Goal: Task Accomplishment & Management: Manage account settings

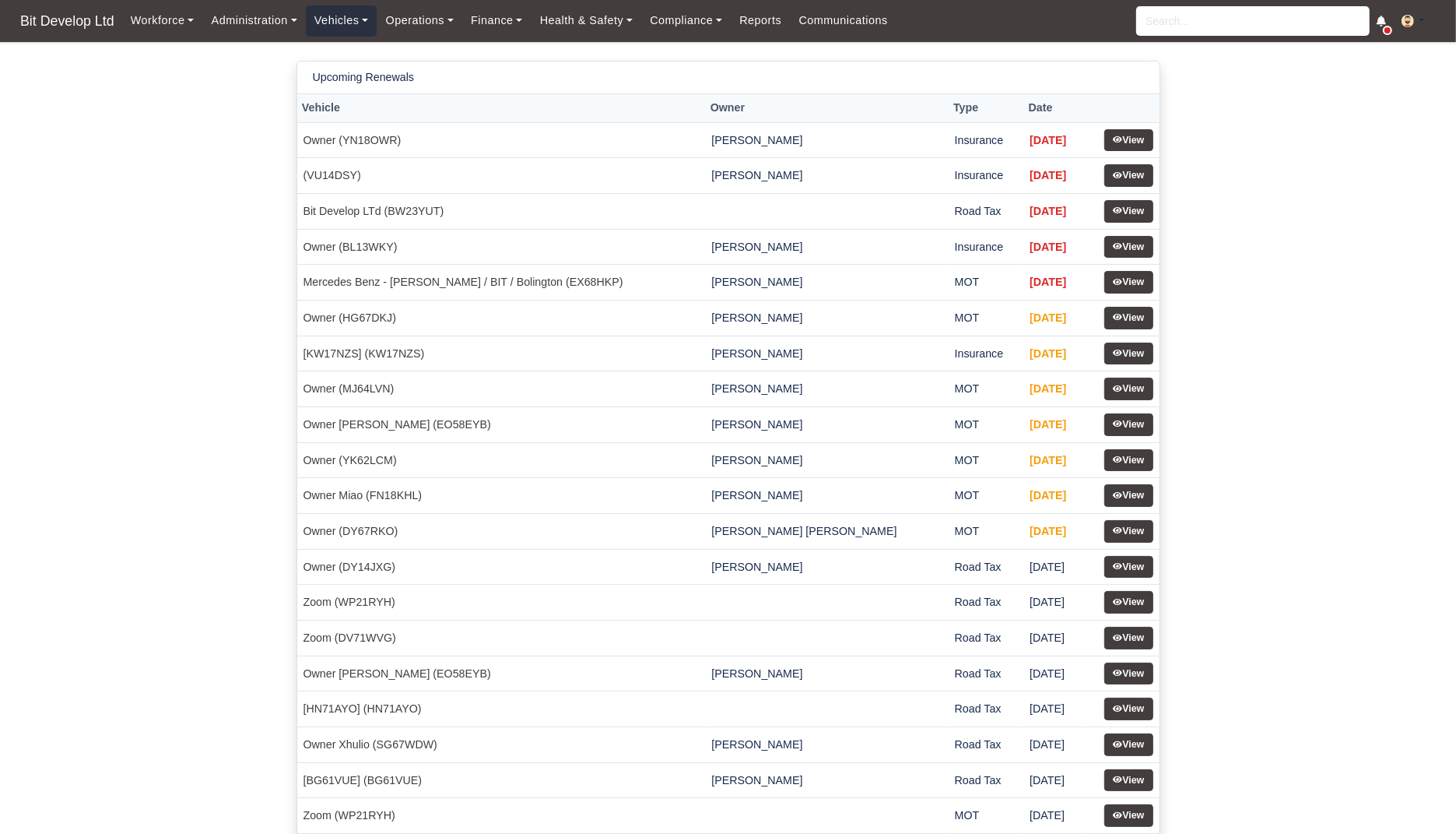
click at [336, 10] on link "Vehicles" at bounding box center [341, 20] width 72 height 30
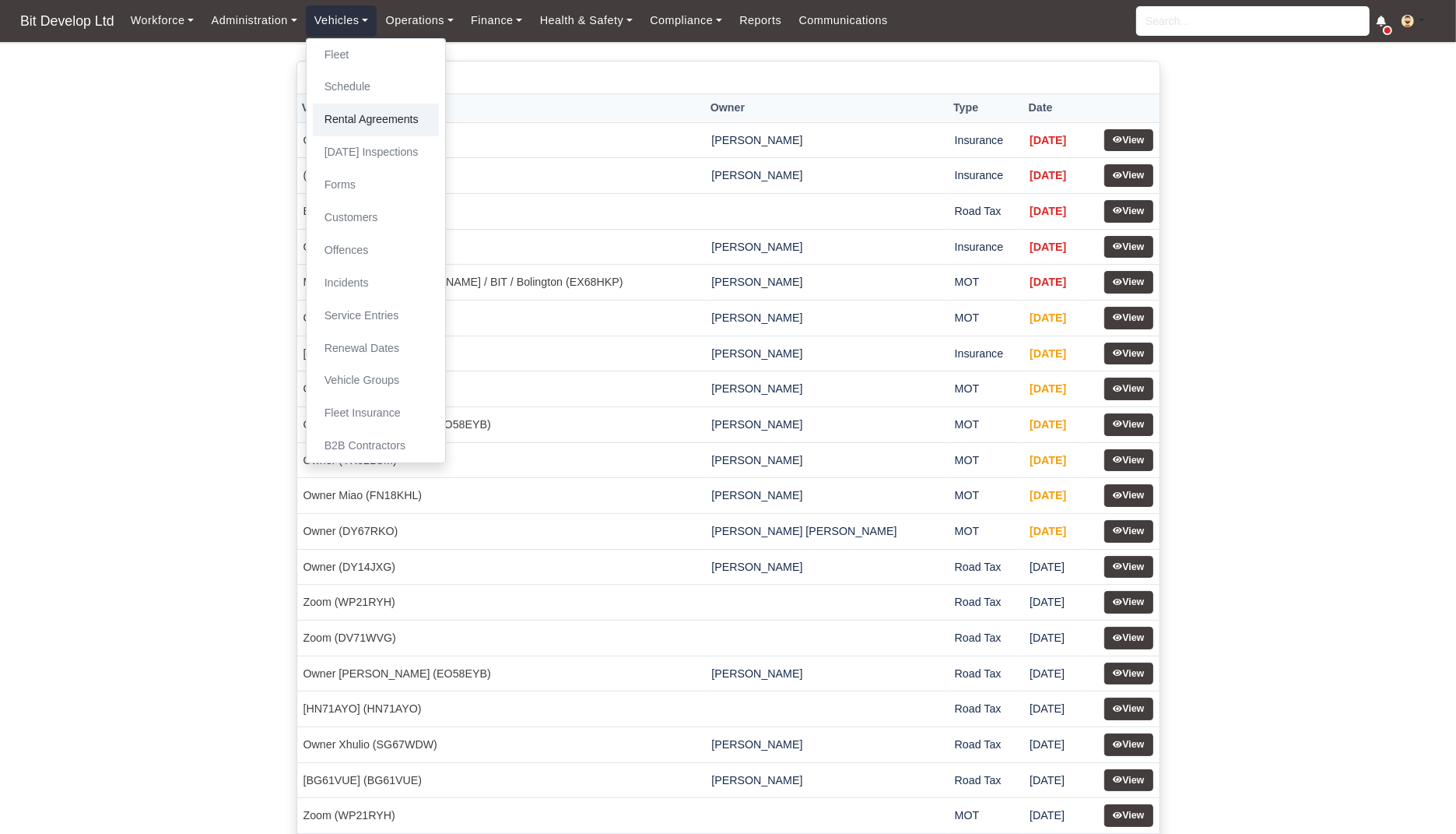
click at [358, 111] on link "Rental Agreements" at bounding box center [376, 120] width 126 height 33
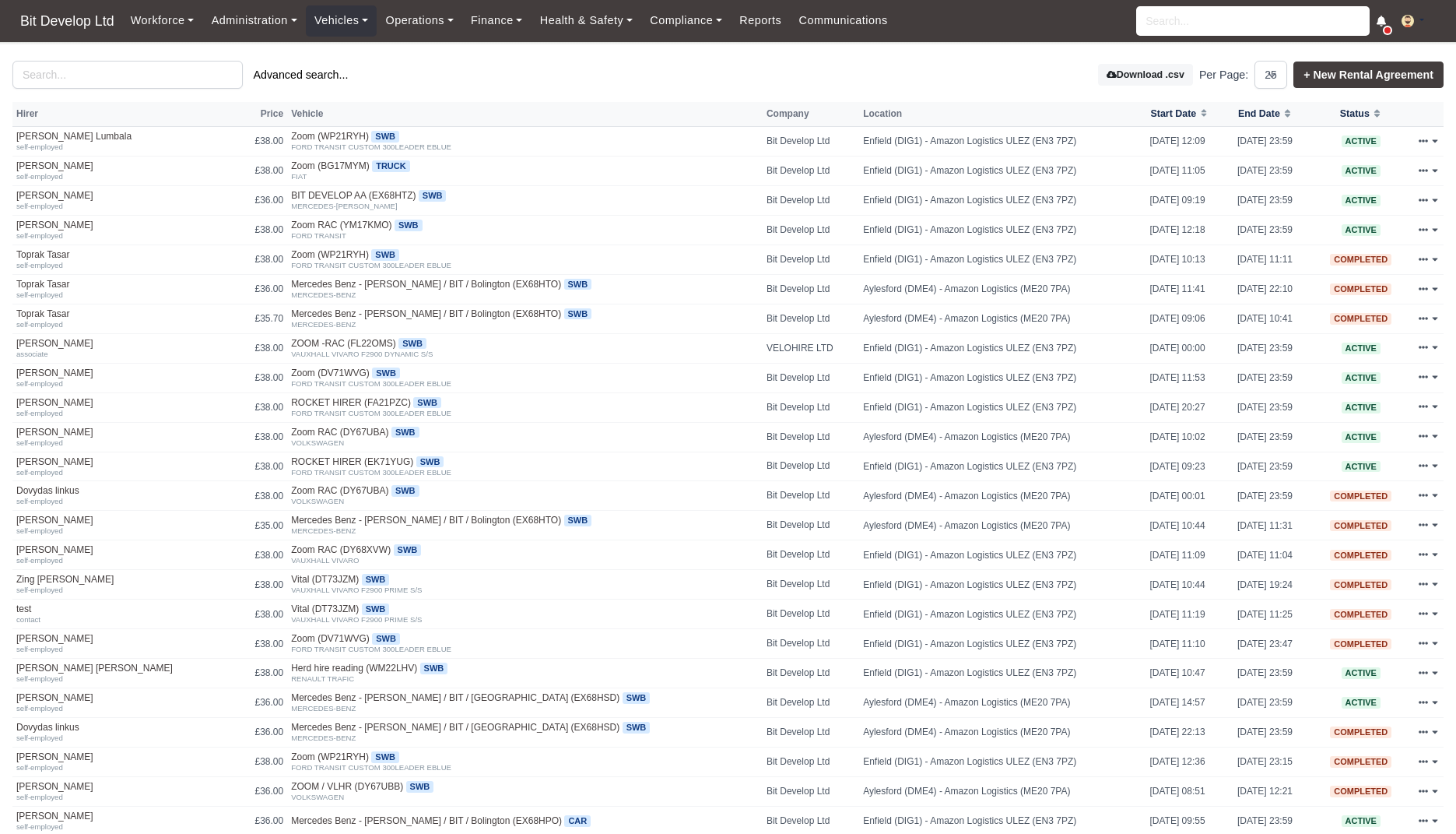
select select "25"
click at [36, 193] on link "Klajdi Salla" at bounding box center [119, 195] width 204 height 11
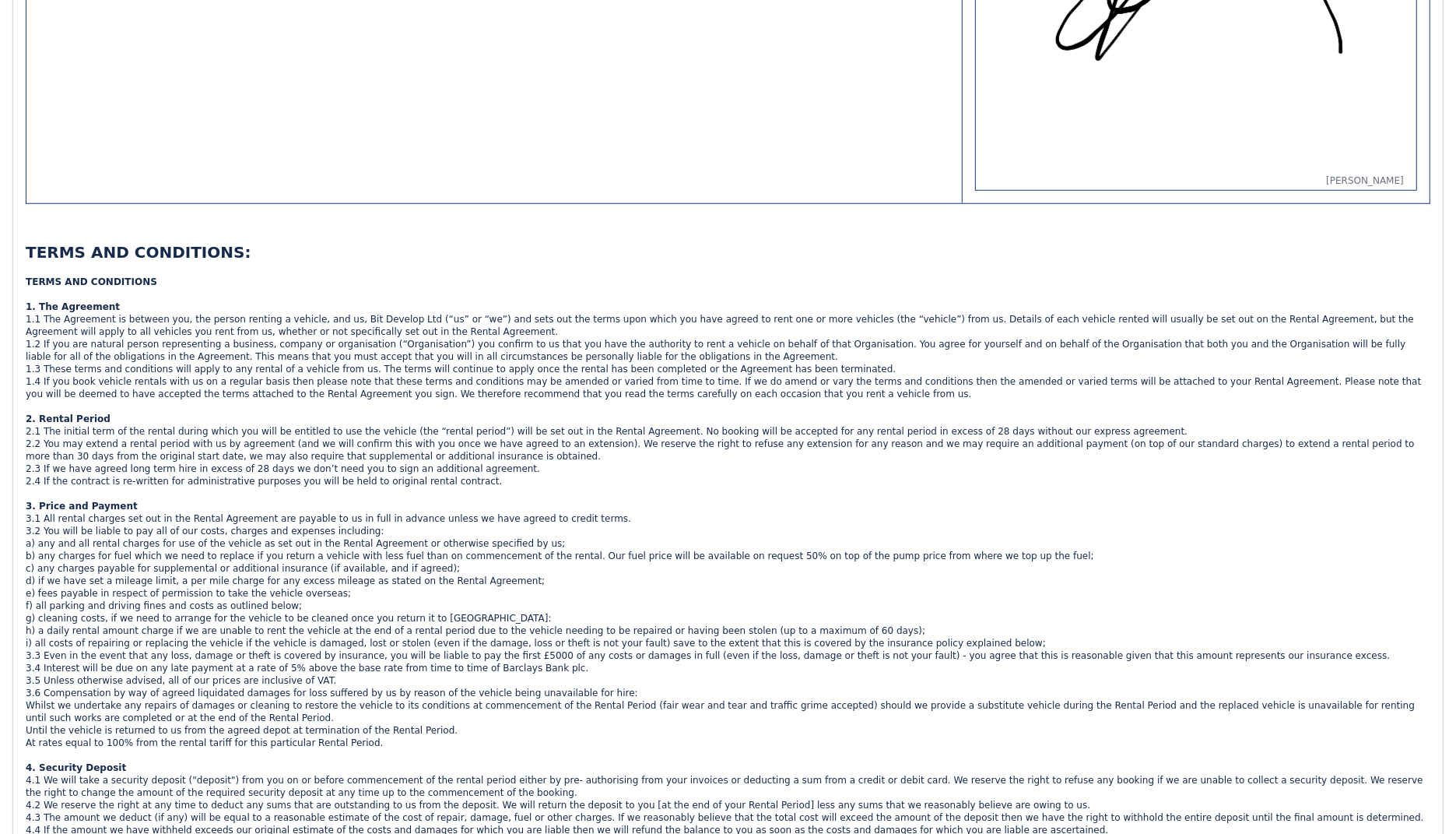
scroll to position [1145, 0]
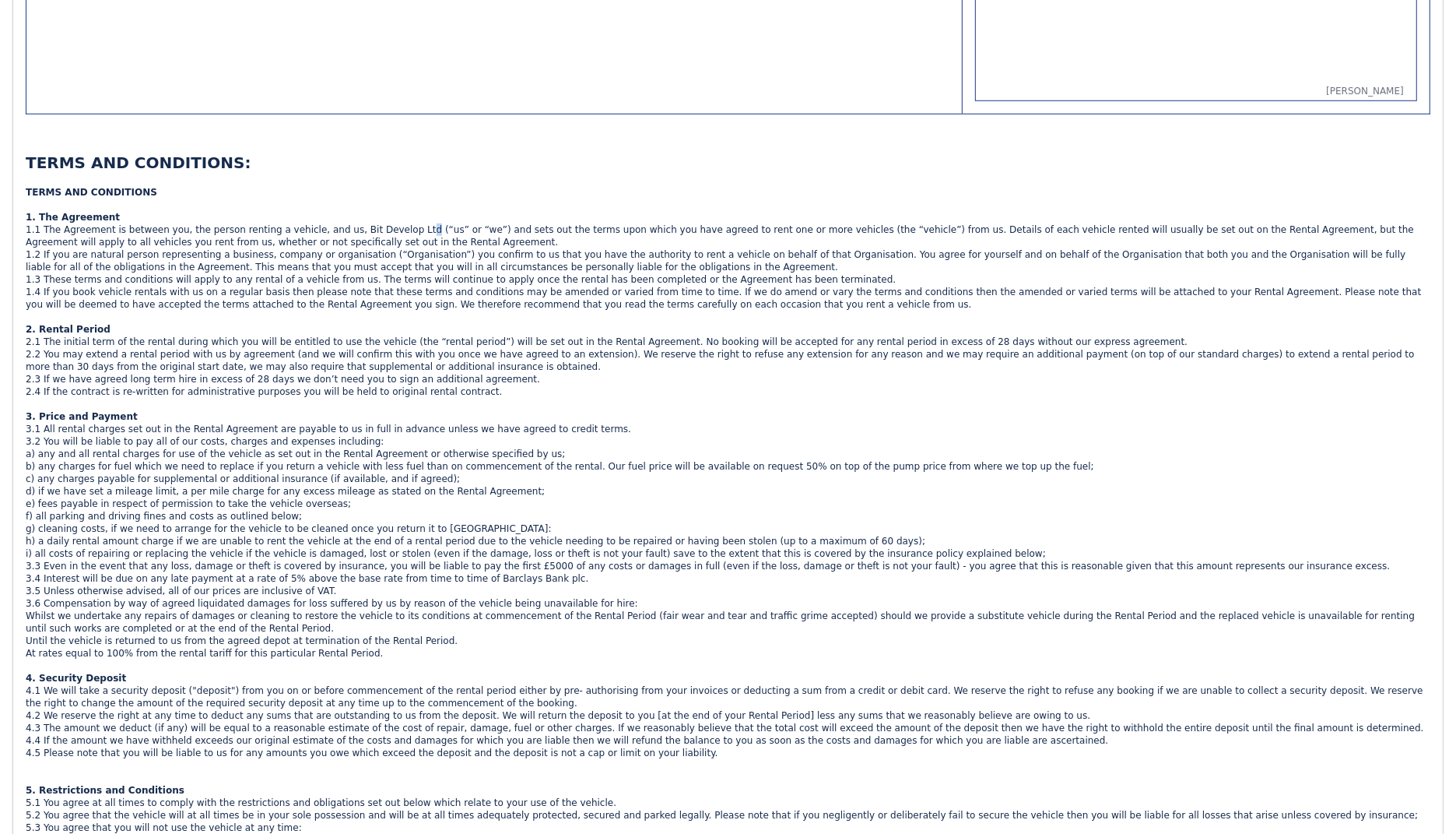
drag, startPoint x: 406, startPoint y: 220, endPoint x: 408, endPoint y: 230, distance: 10.2
click at [408, 230] on div "1.1 The Agreement is between you, the person renting a vehicle, and us, Bit Dev…" at bounding box center [728, 249] width 1405 height 50
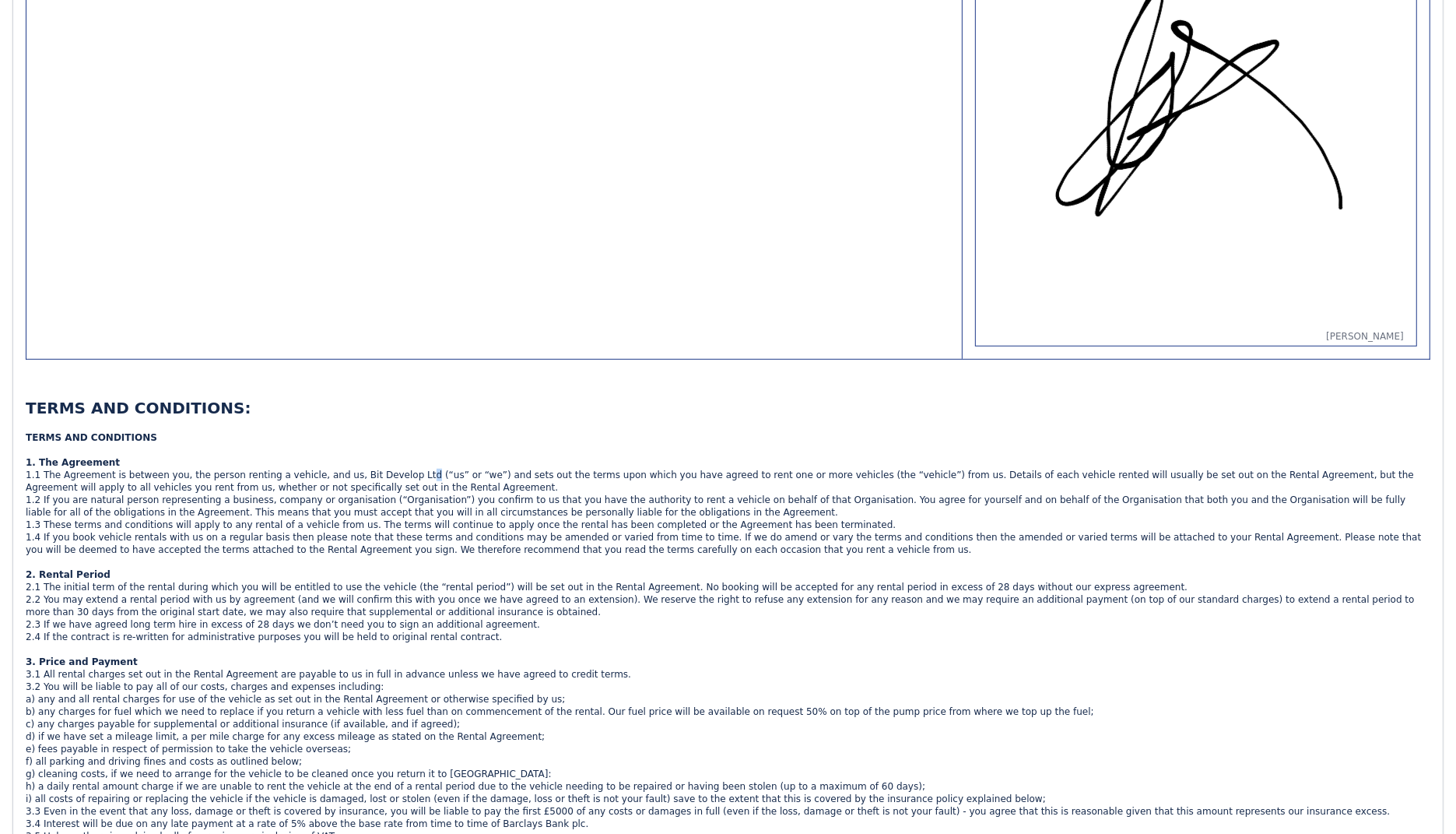
scroll to position [1037, 0]
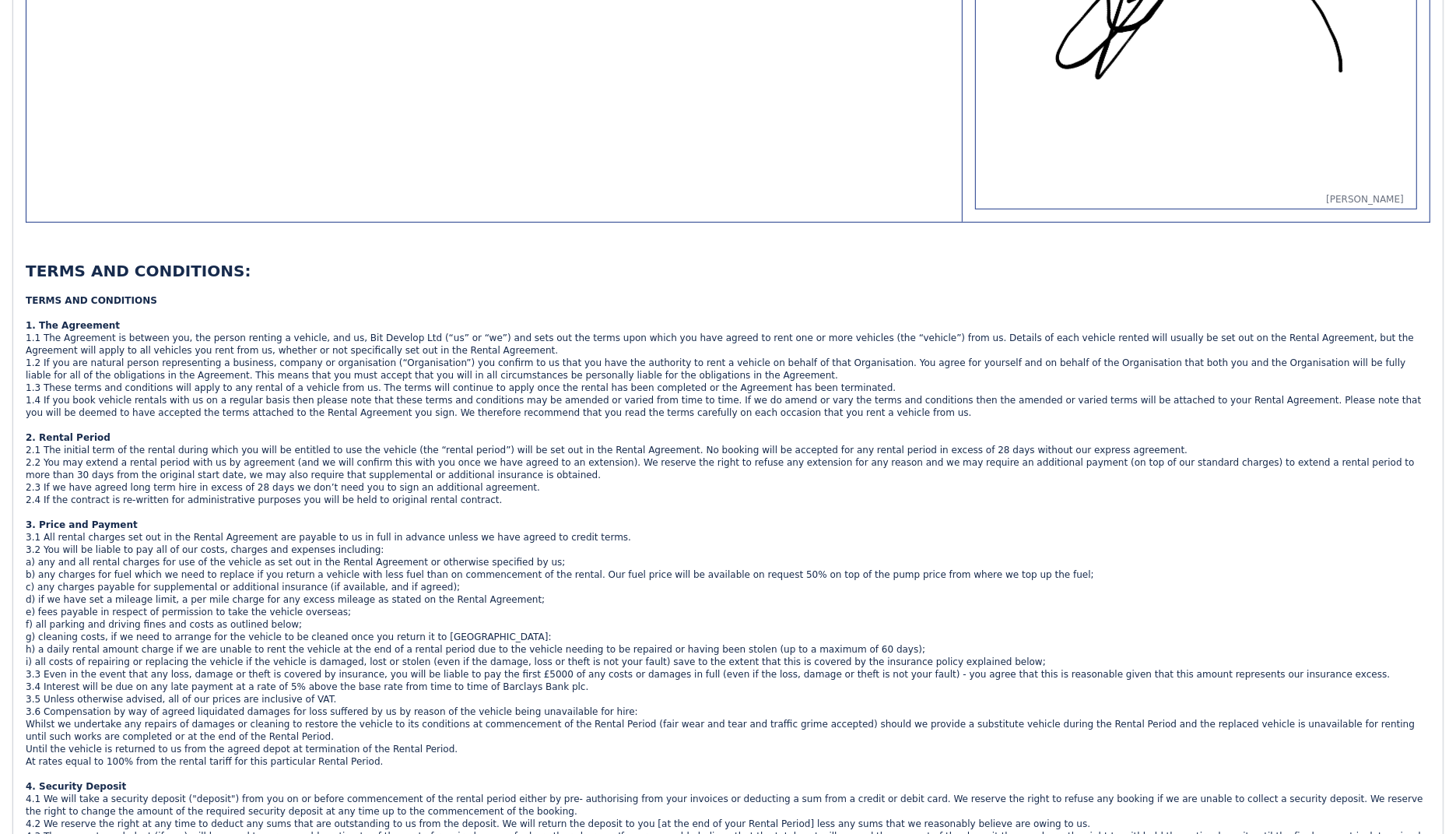
click at [659, 543] on div "3.1 All rental charges set out in the Rental Agreement are payable to us in ful…" at bounding box center [728, 543] width 1405 height 25
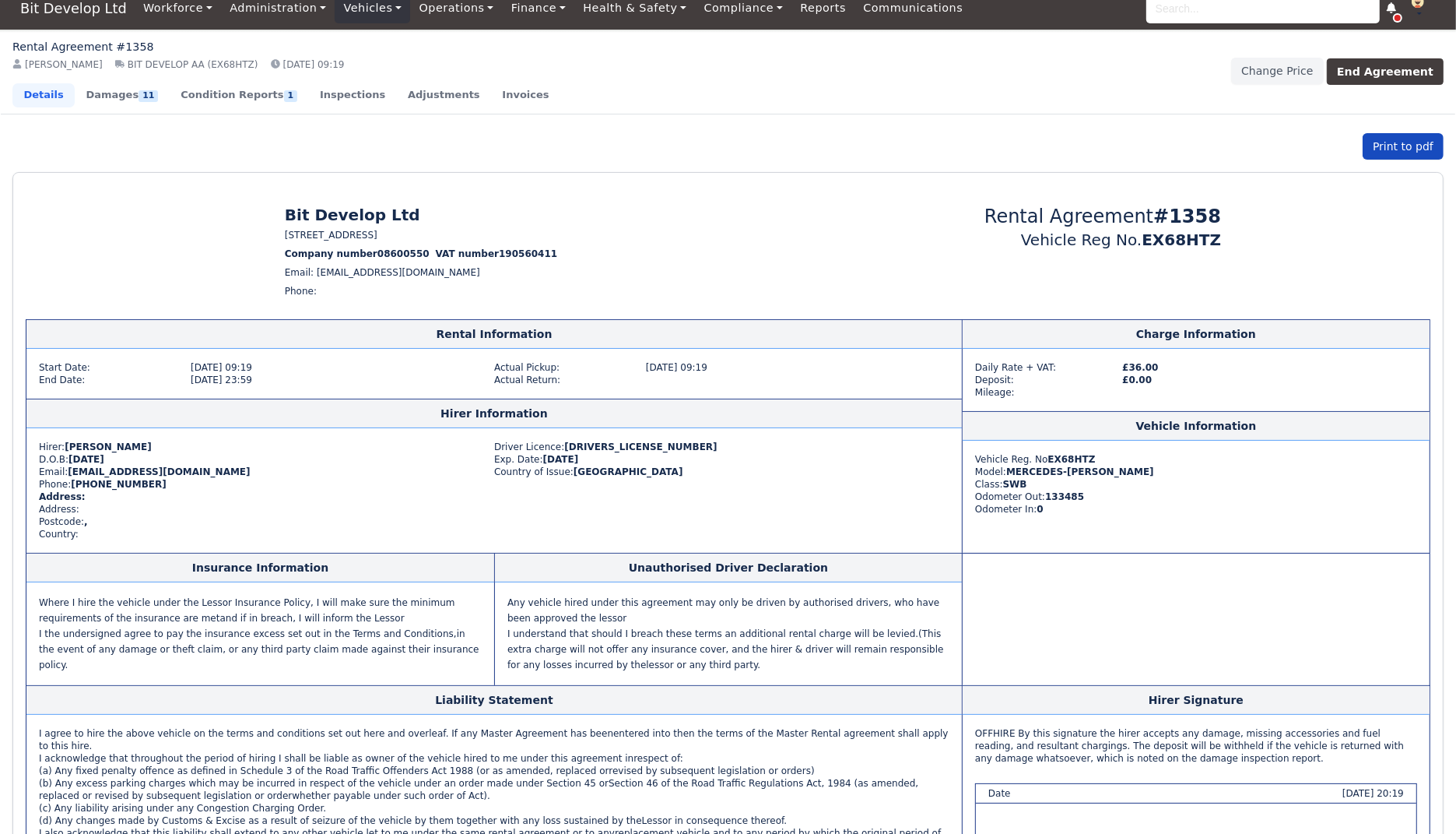
scroll to position [0, 0]
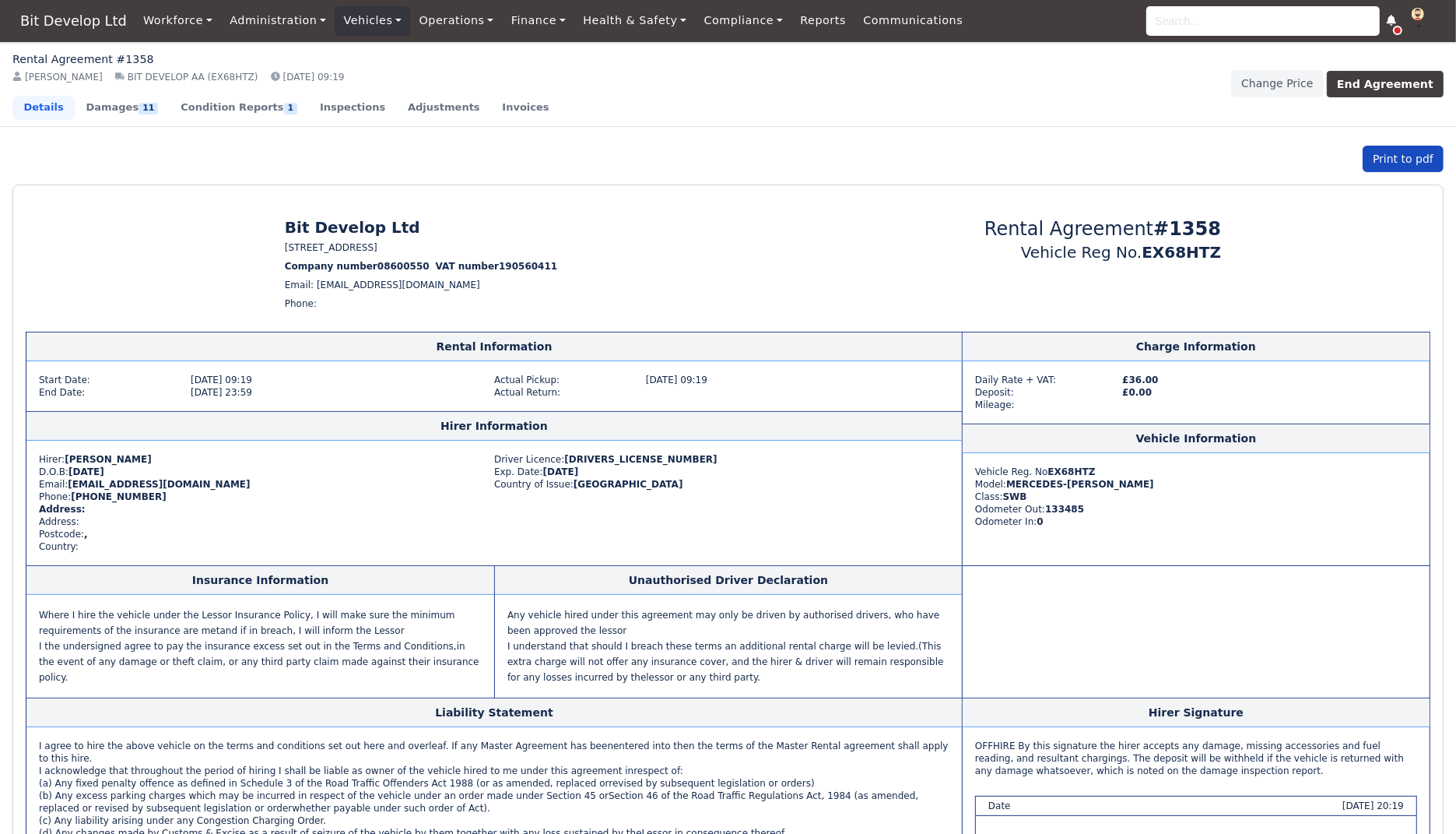
click at [1402, 158] on button "Print to pdf" at bounding box center [1402, 158] width 81 height 27
click at [1360, 190] on link "Bit Develop Ltd Agreement" at bounding box center [1356, 200] width 174 height 43
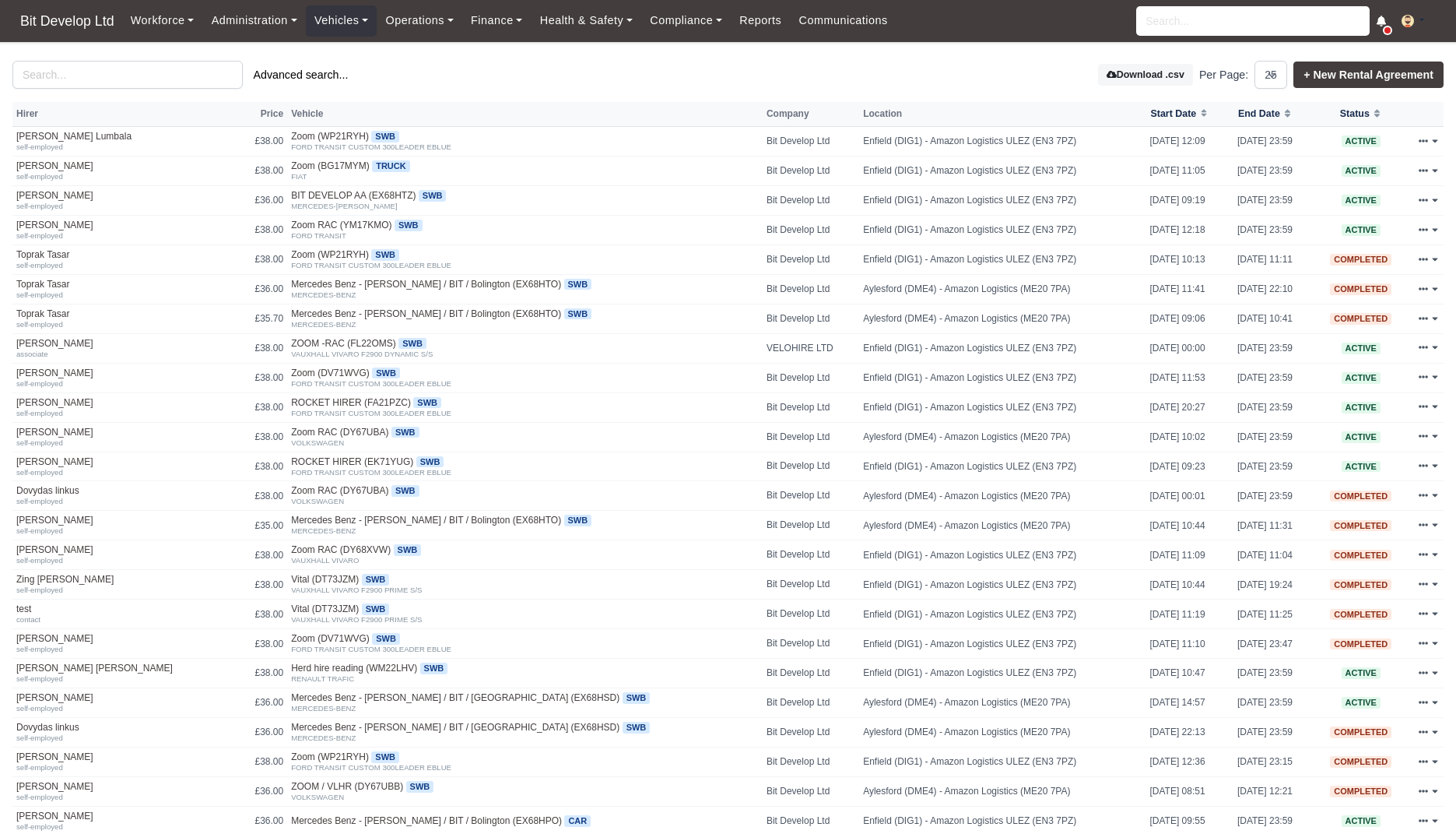
select select "25"
click at [713, 61] on div "Download .csv Per Page: 10 25 50 + New Rental Agreement" at bounding box center [970, 74] width 970 height 28
click at [1412, 15] on img at bounding box center [1408, 21] width 12 height 12
click at [1373, 77] on link "Settings" at bounding box center [1374, 83] width 139 height 33
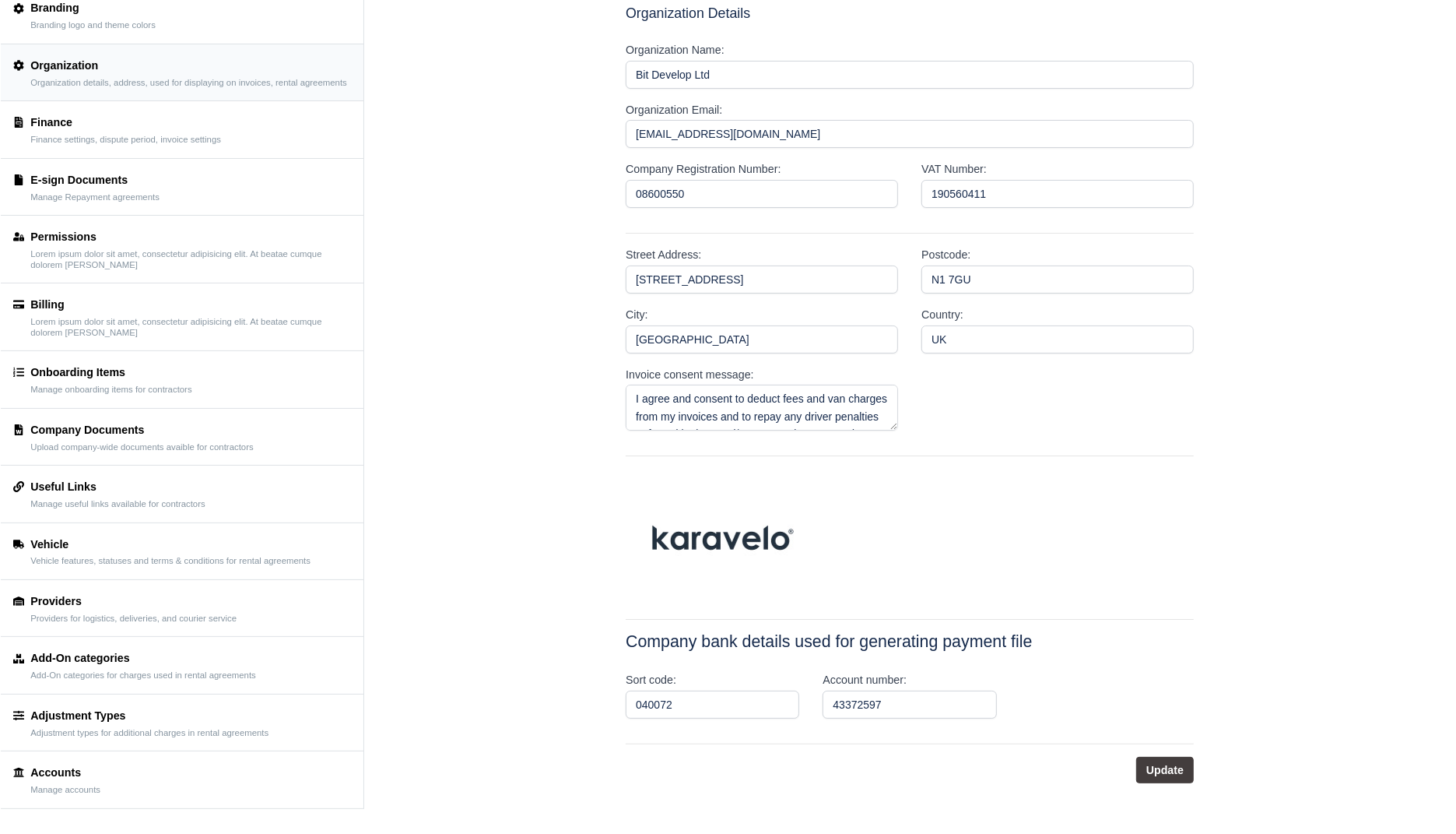
scroll to position [125, 0]
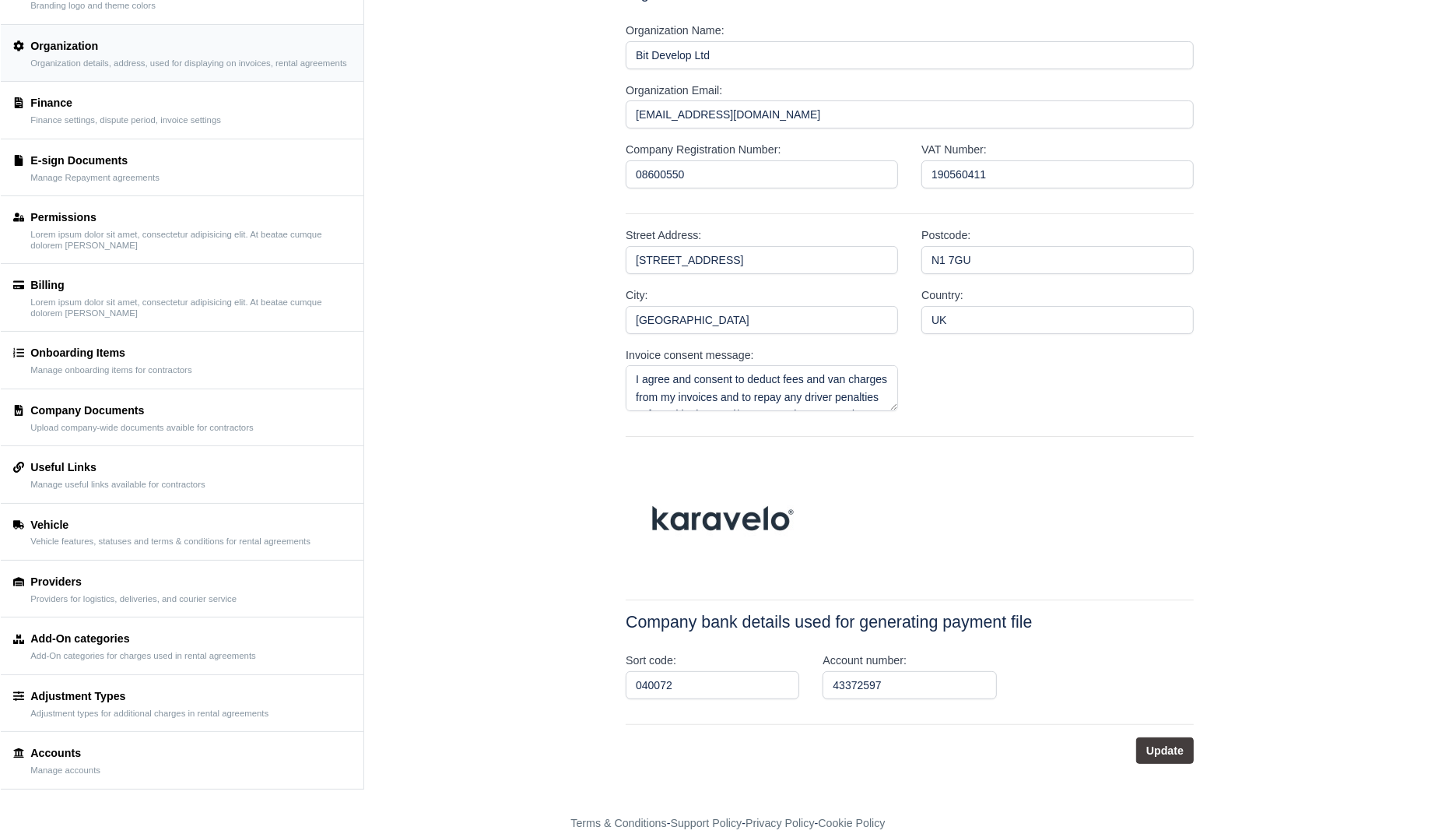
click at [158, 533] on div "Vehicle" at bounding box center [171, 525] width 280 height 18
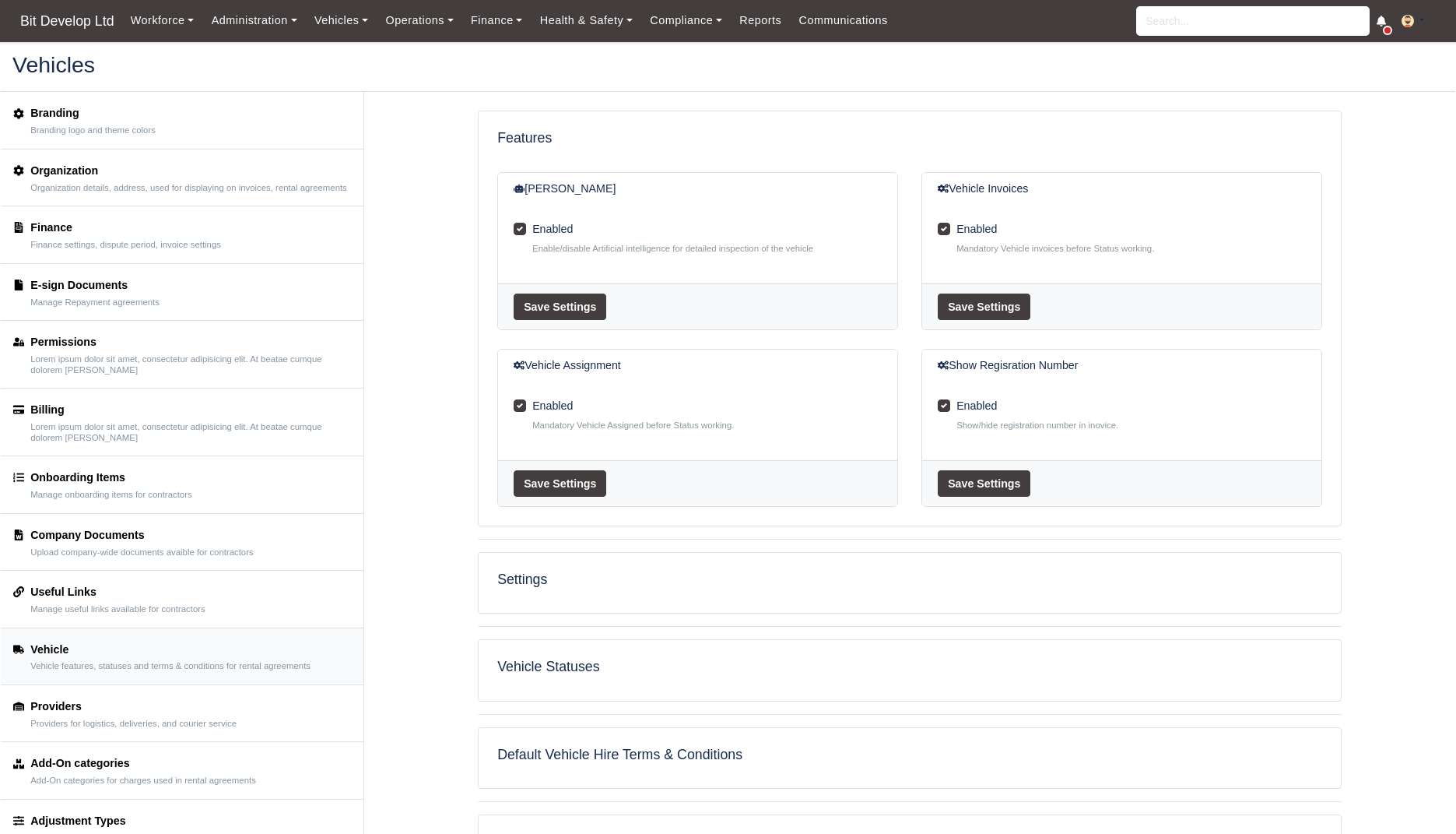
select select "10"
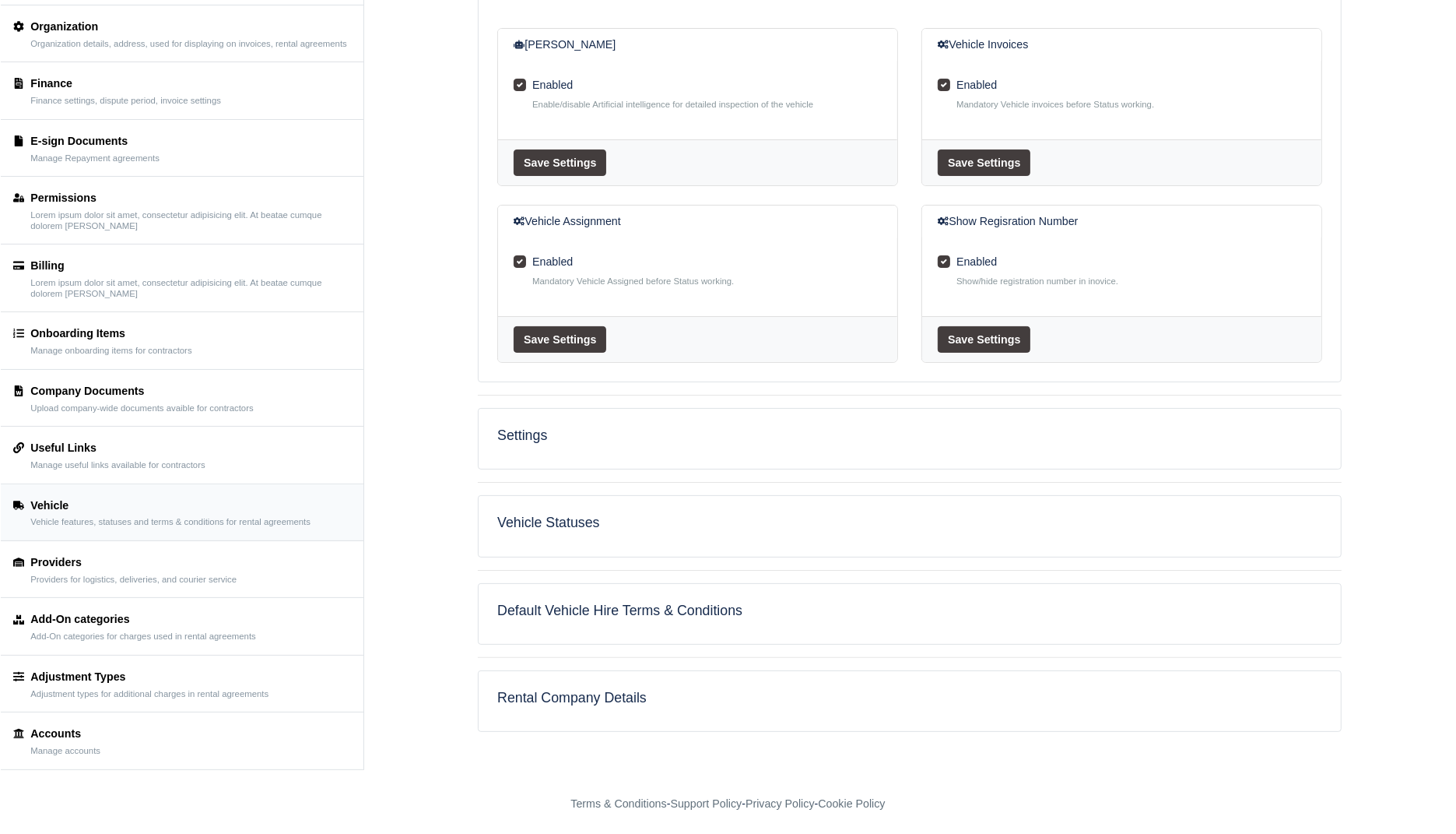
scroll to position [153, 0]
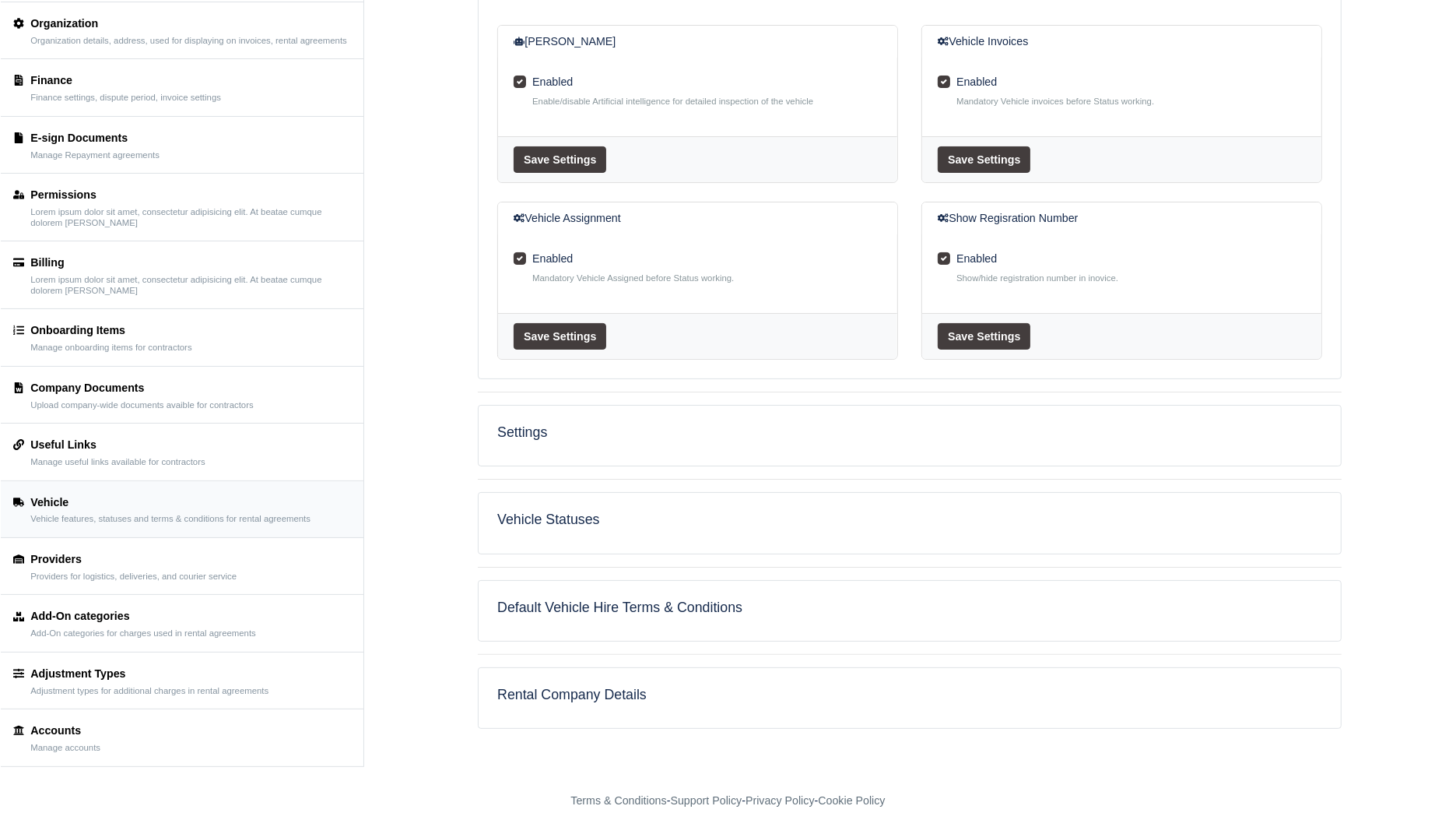
click at [684, 687] on h5 "Rental Company Details" at bounding box center [909, 695] width 825 height 16
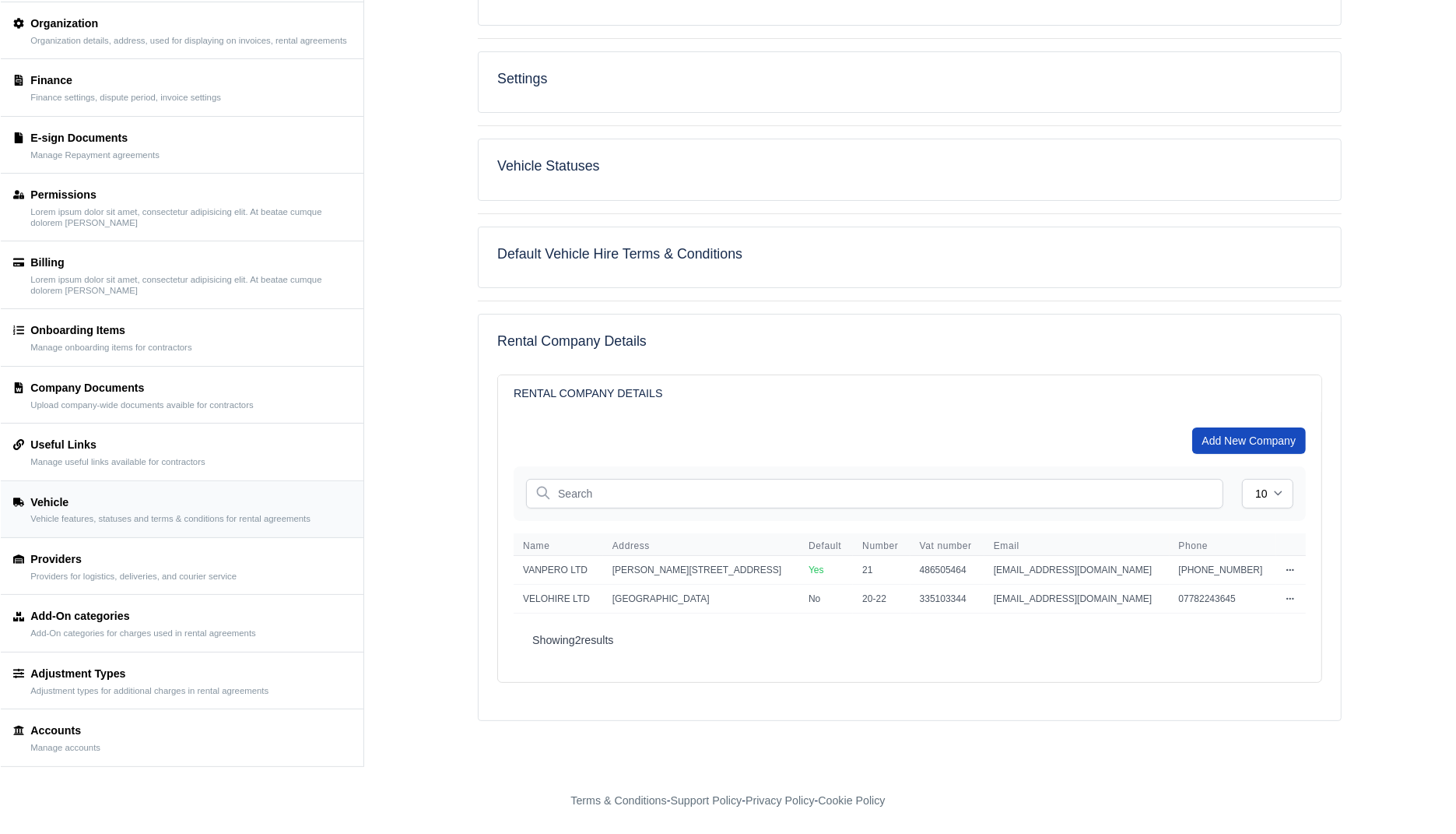
click at [641, 246] on h5 "Default Vehicle Hire Terms & Conditions" at bounding box center [909, 254] width 825 height 16
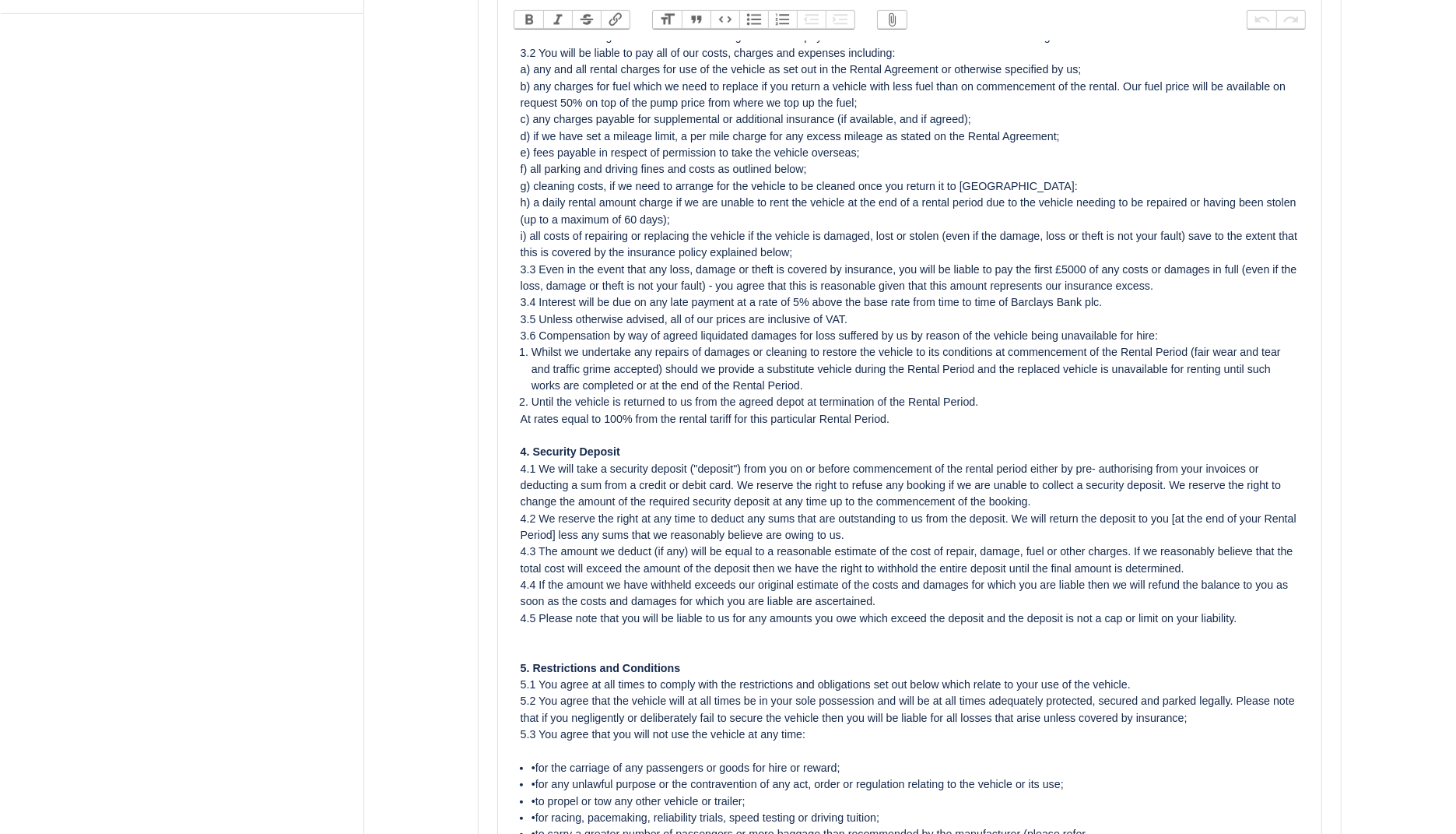
scroll to position [908, 0]
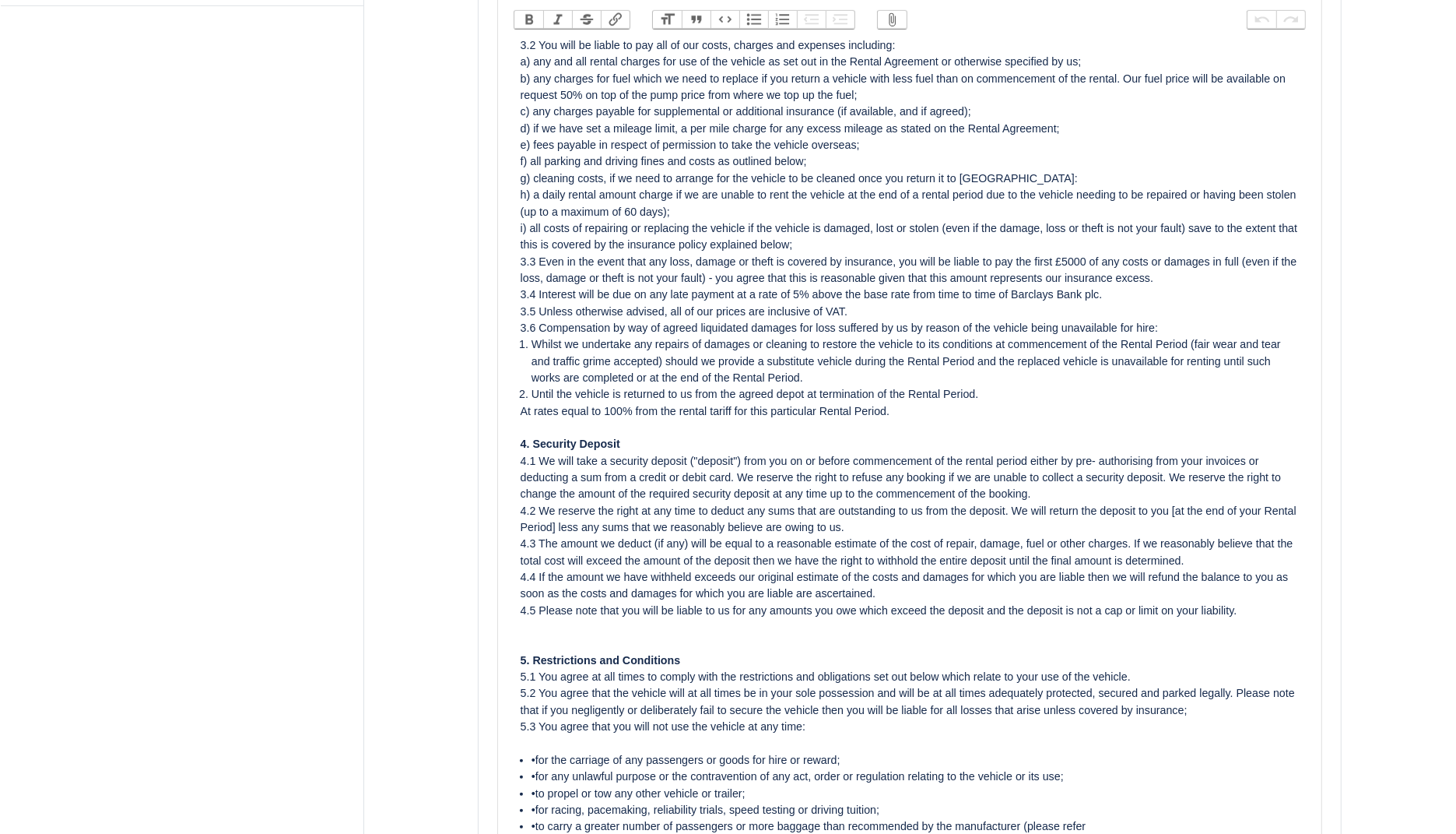
click at [754, 475] on div "4.1 We will take a security deposit ("deposit") from you on or before commencem…" at bounding box center [910, 478] width 779 height 50
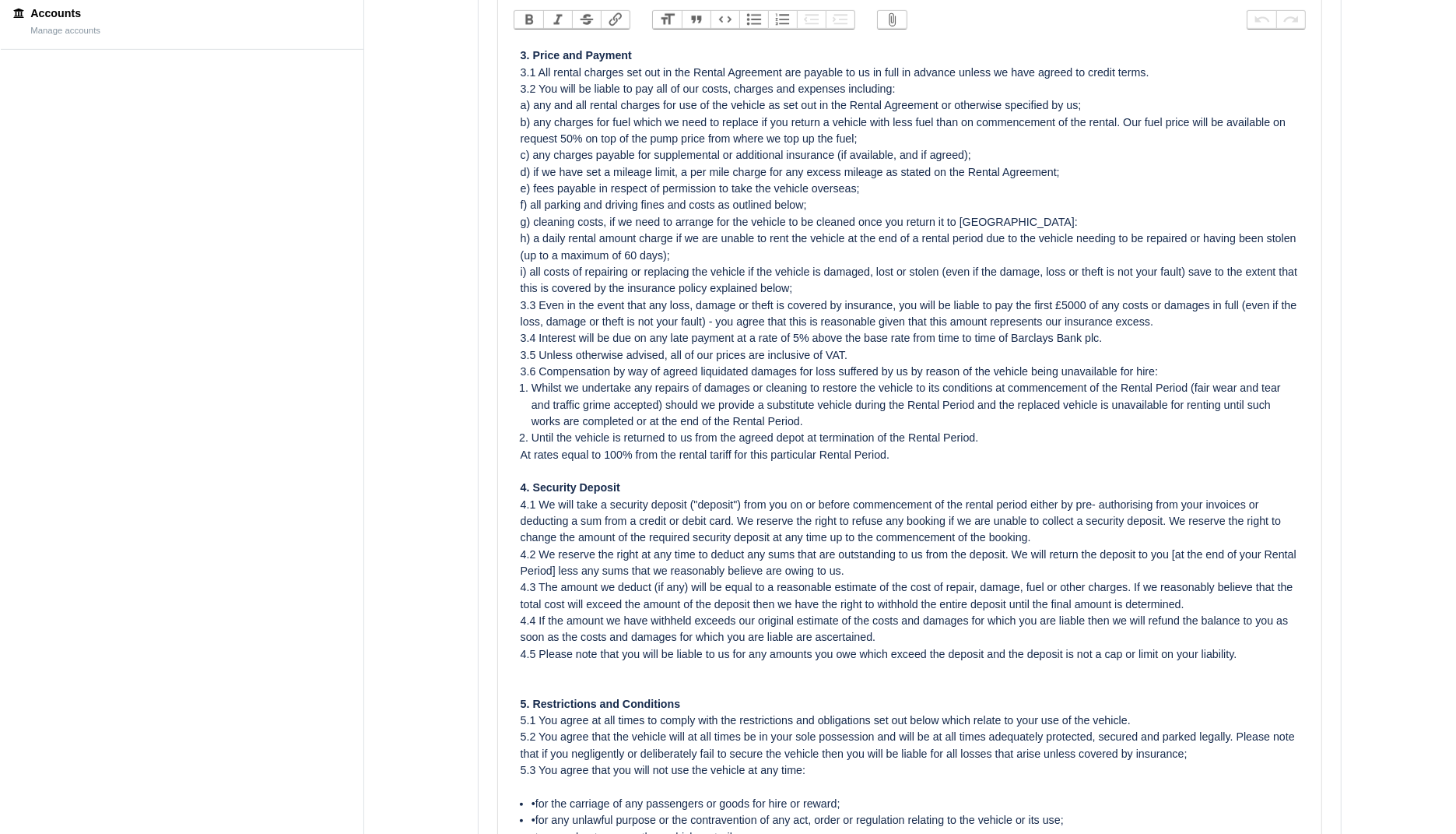
scroll to position [865, 0]
click at [751, 517] on div "4.1 We will take a security deposit ("deposit") from you on or before commencem…" at bounding box center [910, 521] width 779 height 50
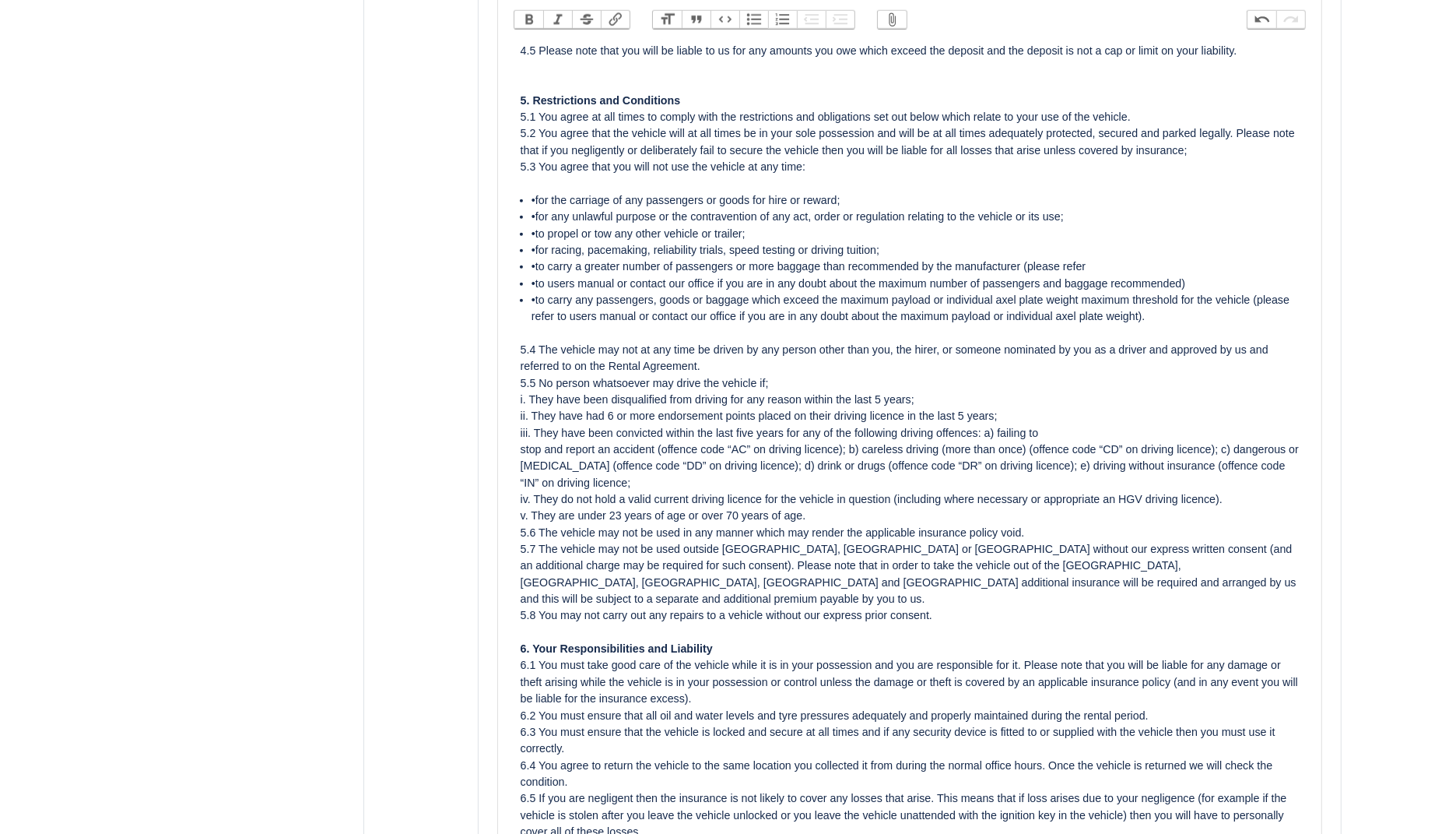
scroll to position [898, 0]
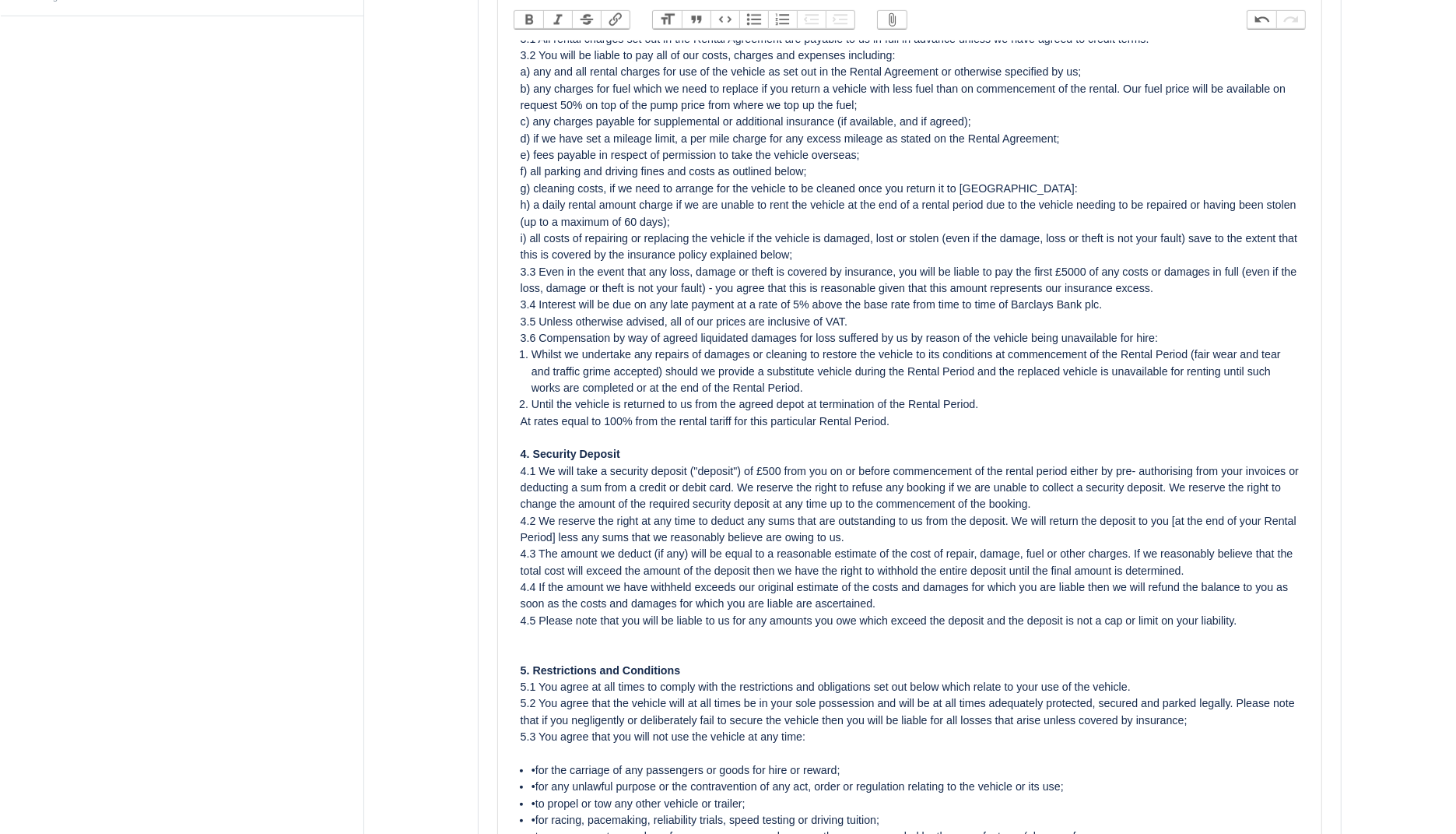
click at [1285, 629] on div "4.5 Please note that you will be liable to us for any amounts you owe which exc…" at bounding box center [910, 621] width 779 height 16
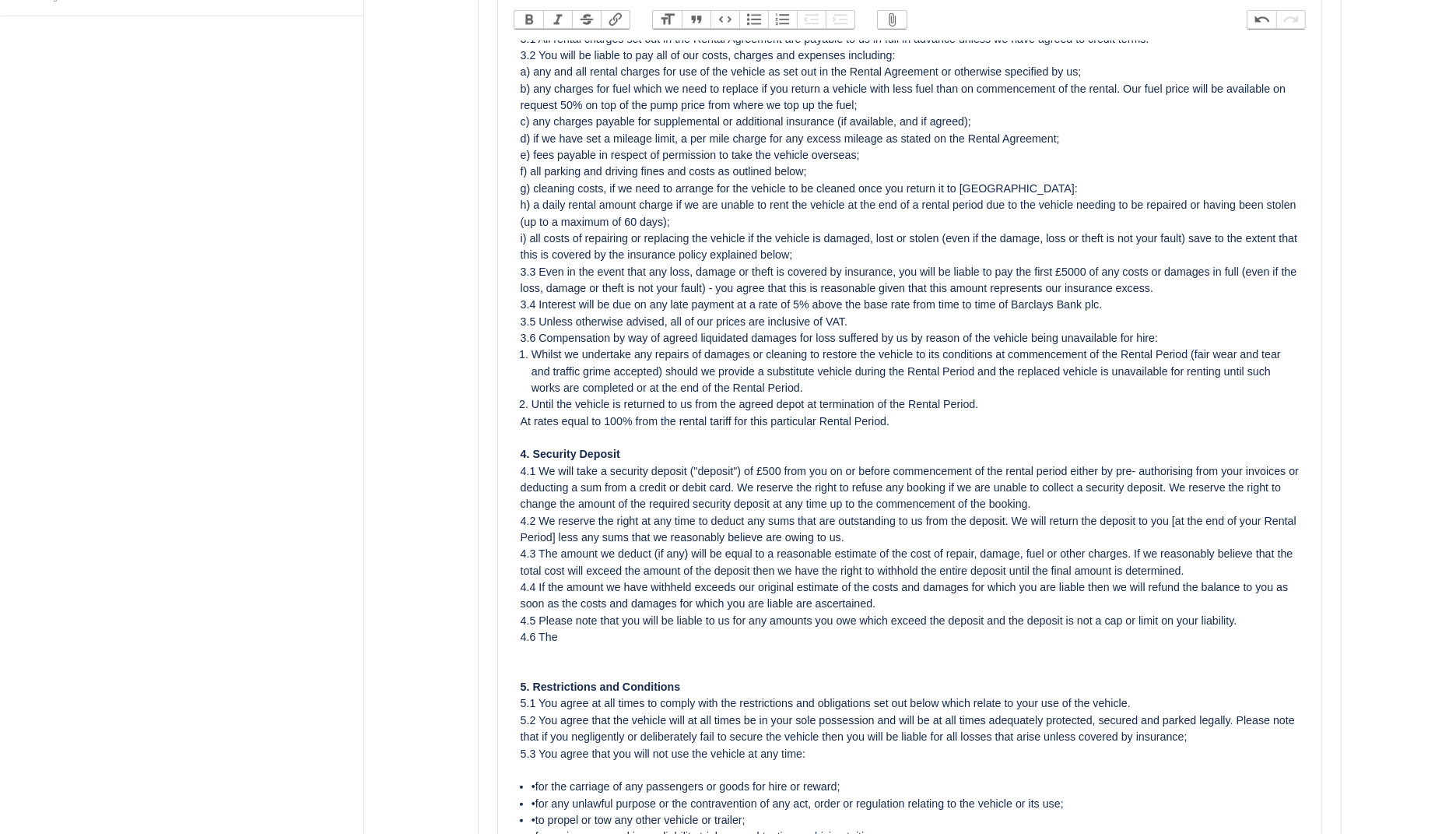
click at [717, 598] on div "4.4 If the amount we have withheld exceeds our original estimate of the costs a…" at bounding box center [910, 596] width 779 height 34
drag, startPoint x: 1214, startPoint y: 599, endPoint x: 830, endPoint y: 602, distance: 384.0
click at [830, 601] on div "4.4 If the amount we have withheld is lower from the deposit our original estim…" at bounding box center [910, 596] width 779 height 34
click at [643, 613] on div "4.4 If the amount we have withheld is lower from the deposit we will refund the…" at bounding box center [910, 596] width 779 height 34
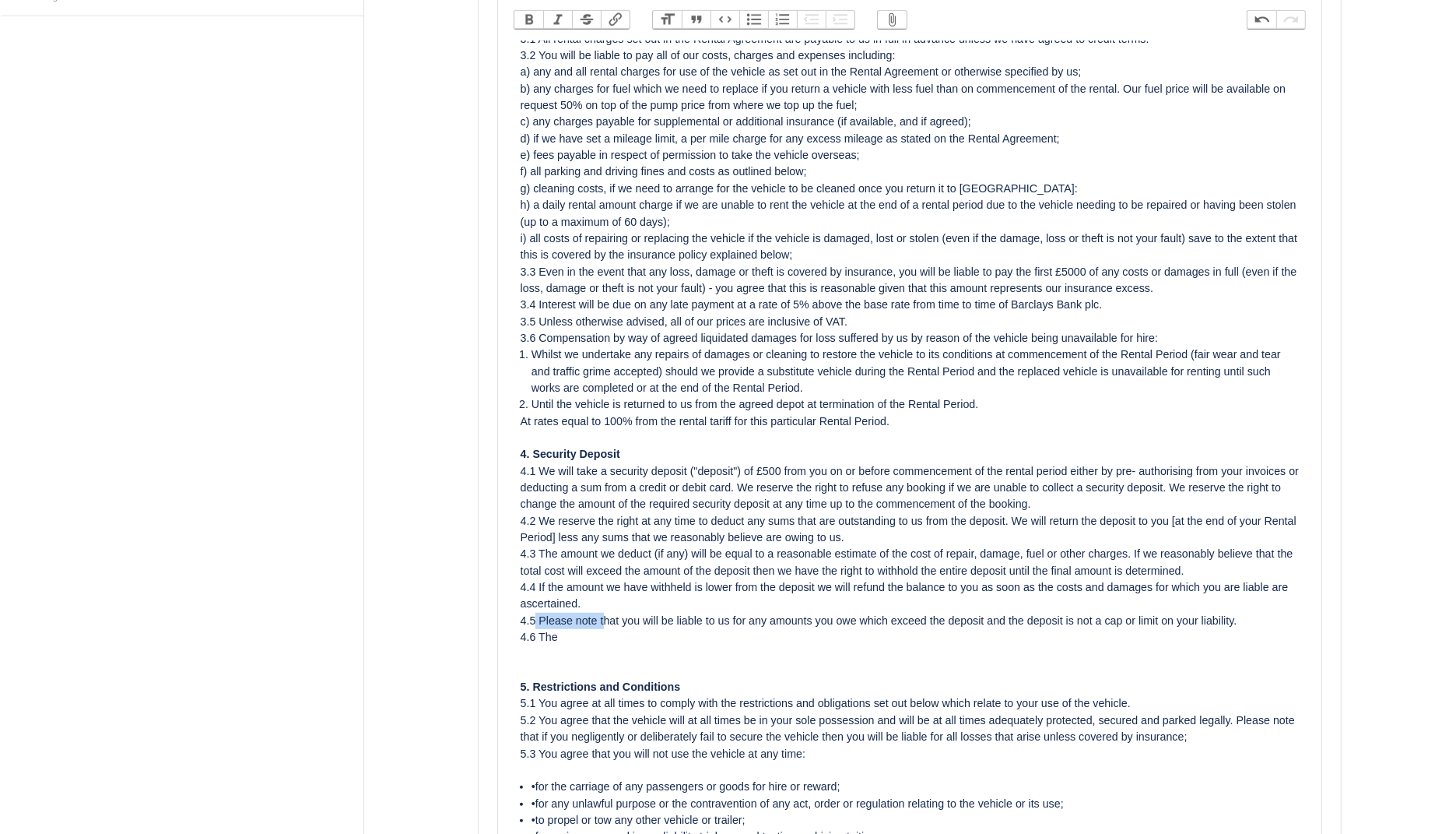
drag, startPoint x: 606, startPoint y: 640, endPoint x: 533, endPoint y: 640, distance: 73.0
click at [533, 640] on div "4.5 Please note that you will be liable to us for any amounts you owe which exc…" at bounding box center [910, 630] width 779 height 34
click at [578, 646] on div "4.5 Please note that you will be liable to us for any amounts you owe which exc…" at bounding box center [910, 630] width 779 height 34
drag, startPoint x: 618, startPoint y: 643, endPoint x: 518, endPoint y: 650, distance: 100.2
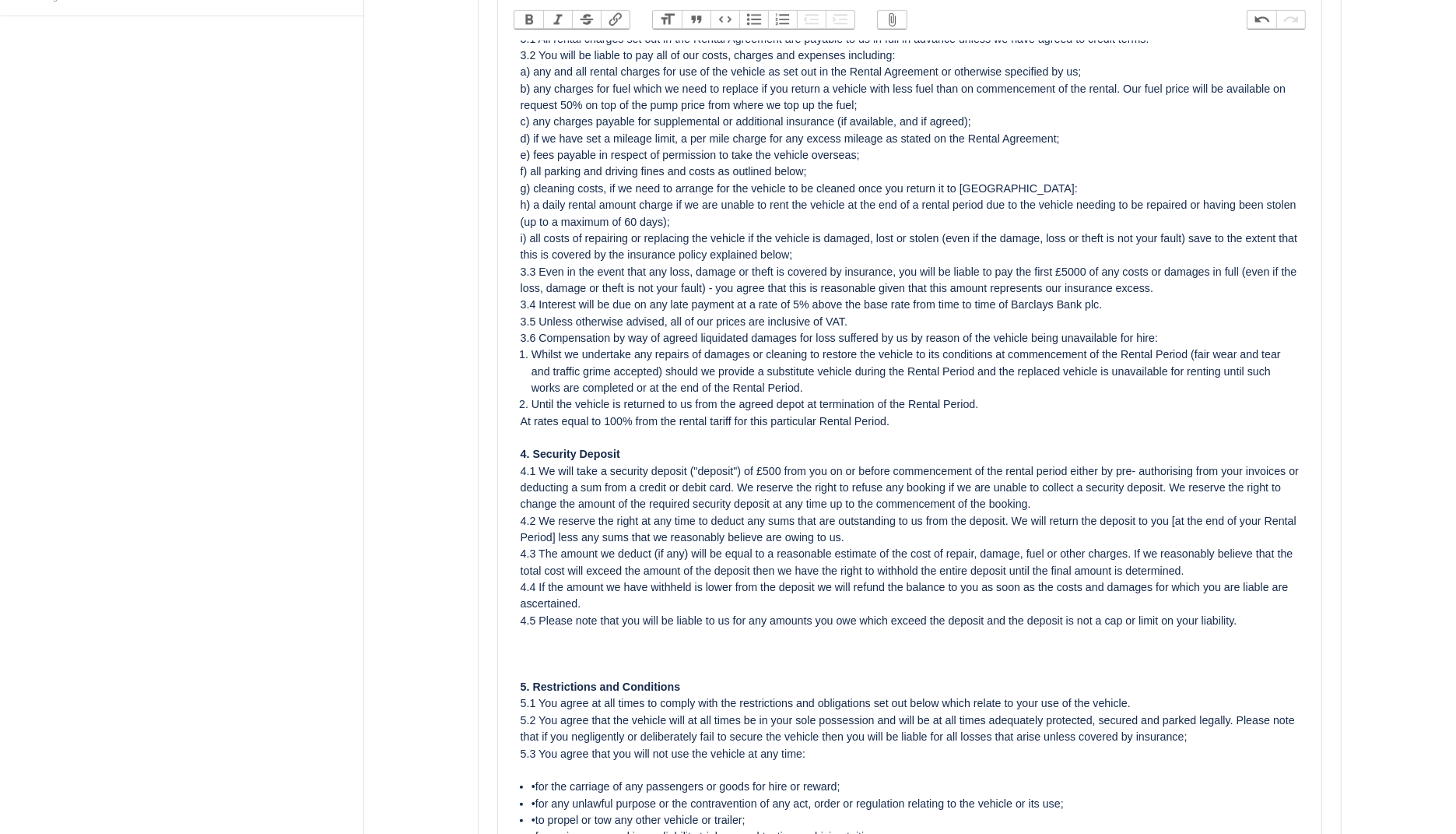
click at [628, 613] on div "4.4 If the amount we have withheld is lower from the deposit we will refund the…" at bounding box center [910, 596] width 779 height 34
click at [1051, 646] on div "4.5 Please note that you will be liable to us for any amounts you owe which exc…" at bounding box center [910, 630] width 779 height 34
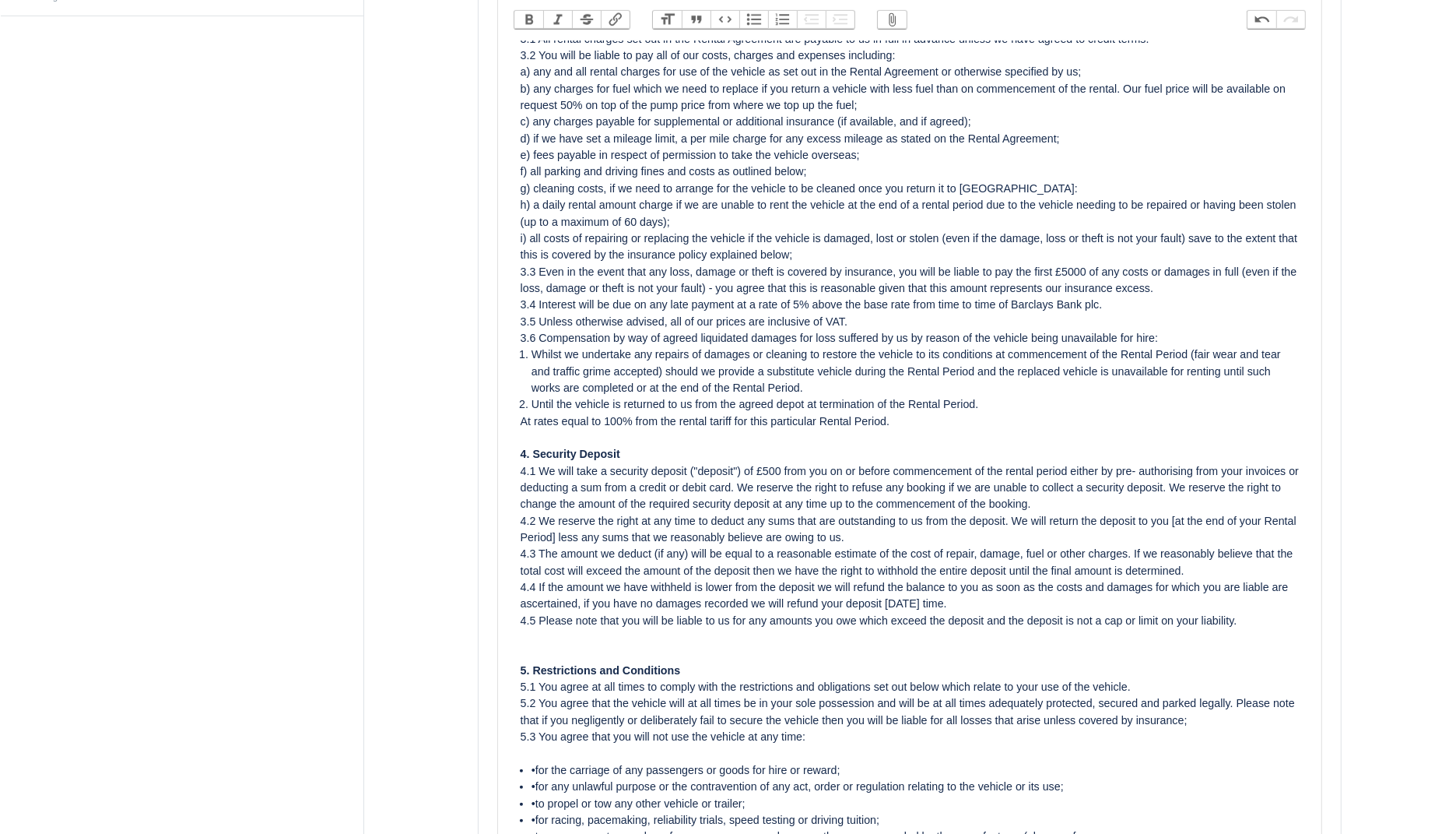
click at [1007, 662] on div at bounding box center [910, 653] width 779 height 16
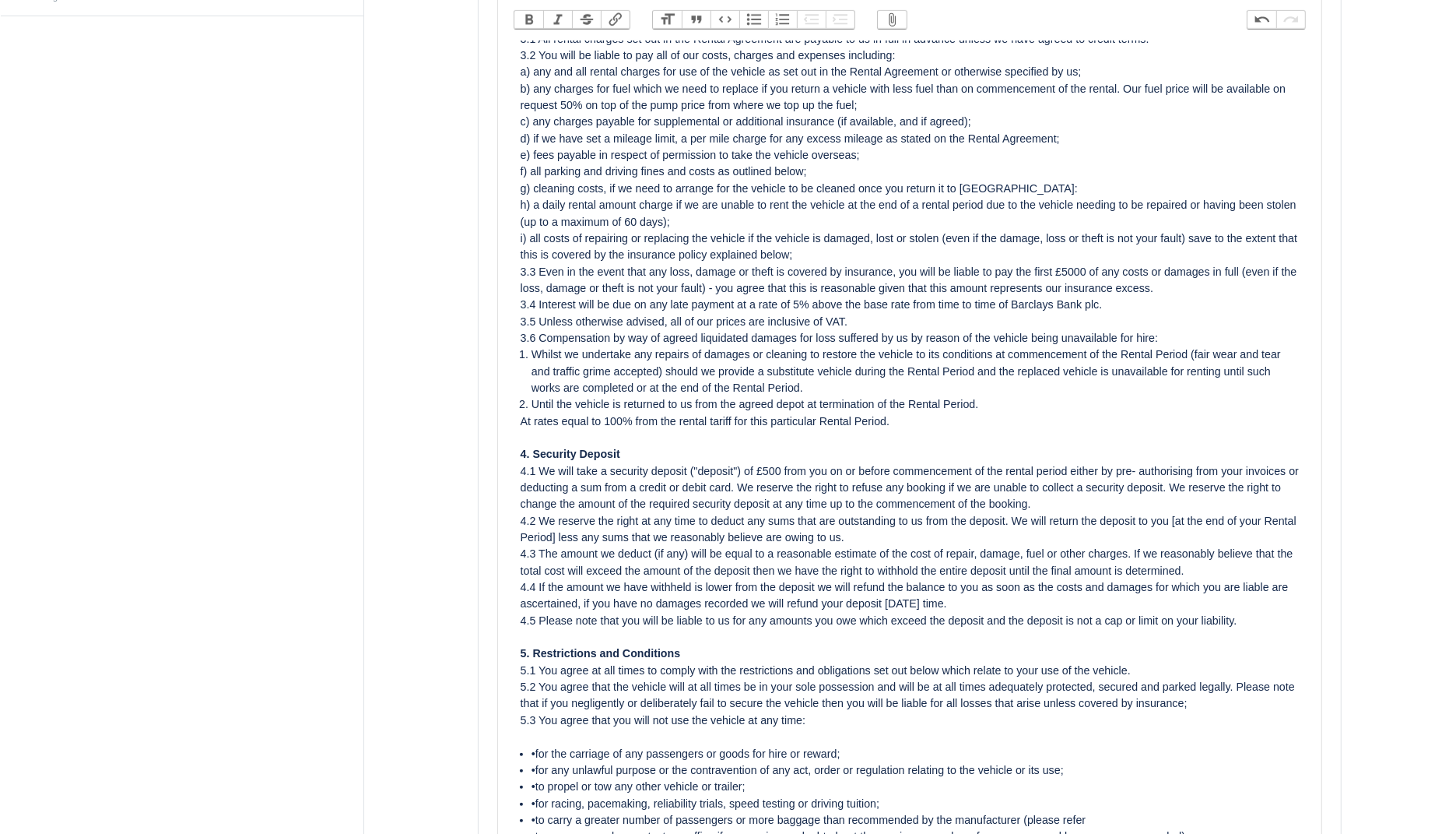
type trix-editor "<lor><ipsumd>SITAM CON ADIPISCING</elitse></doe><tem><in></utl><etd><magnaa>2. …"
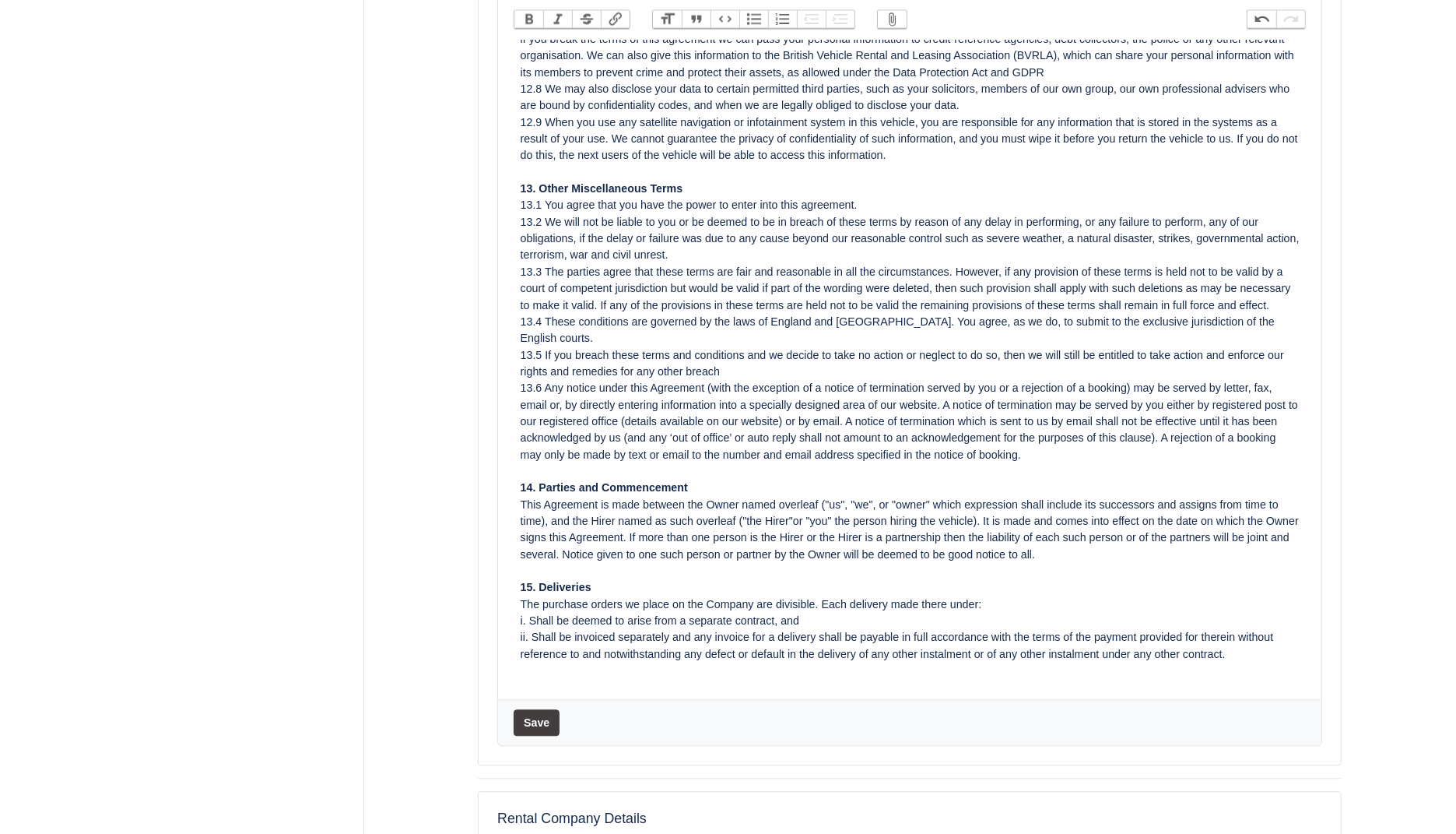
scroll to position [3614, 0]
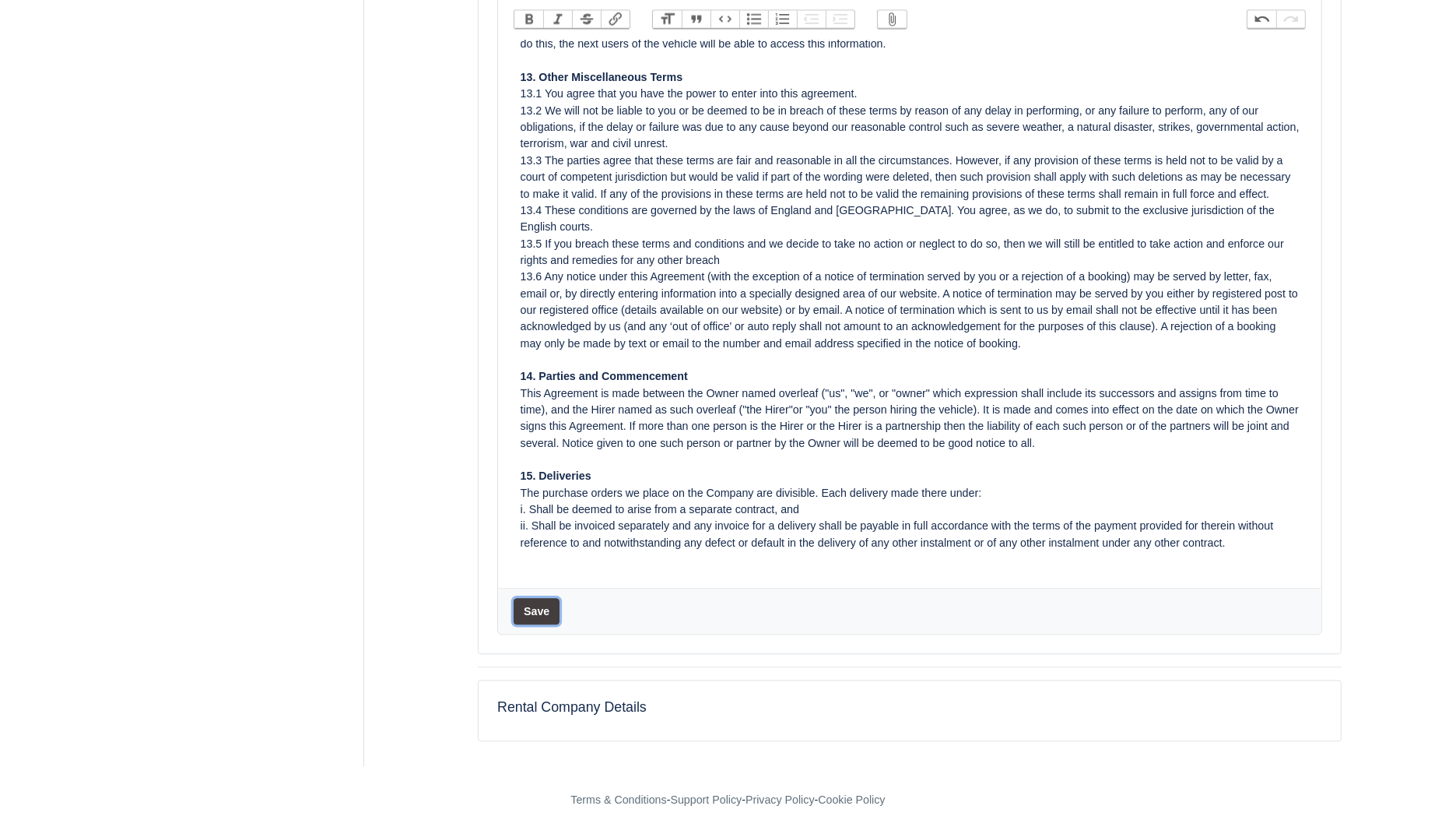
click at [546, 616] on button "Save" at bounding box center [536, 611] width 46 height 27
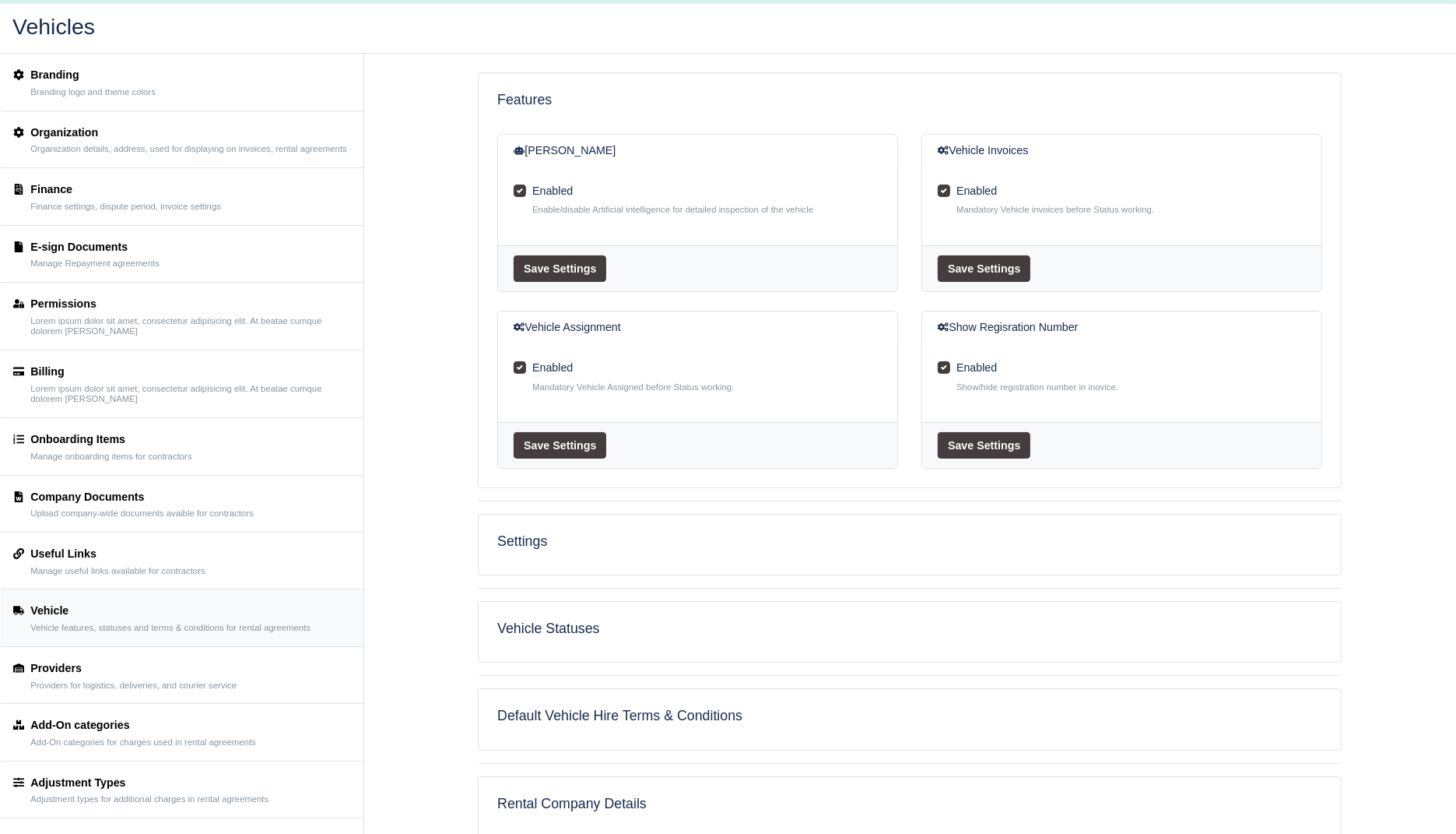
scroll to position [184, 0]
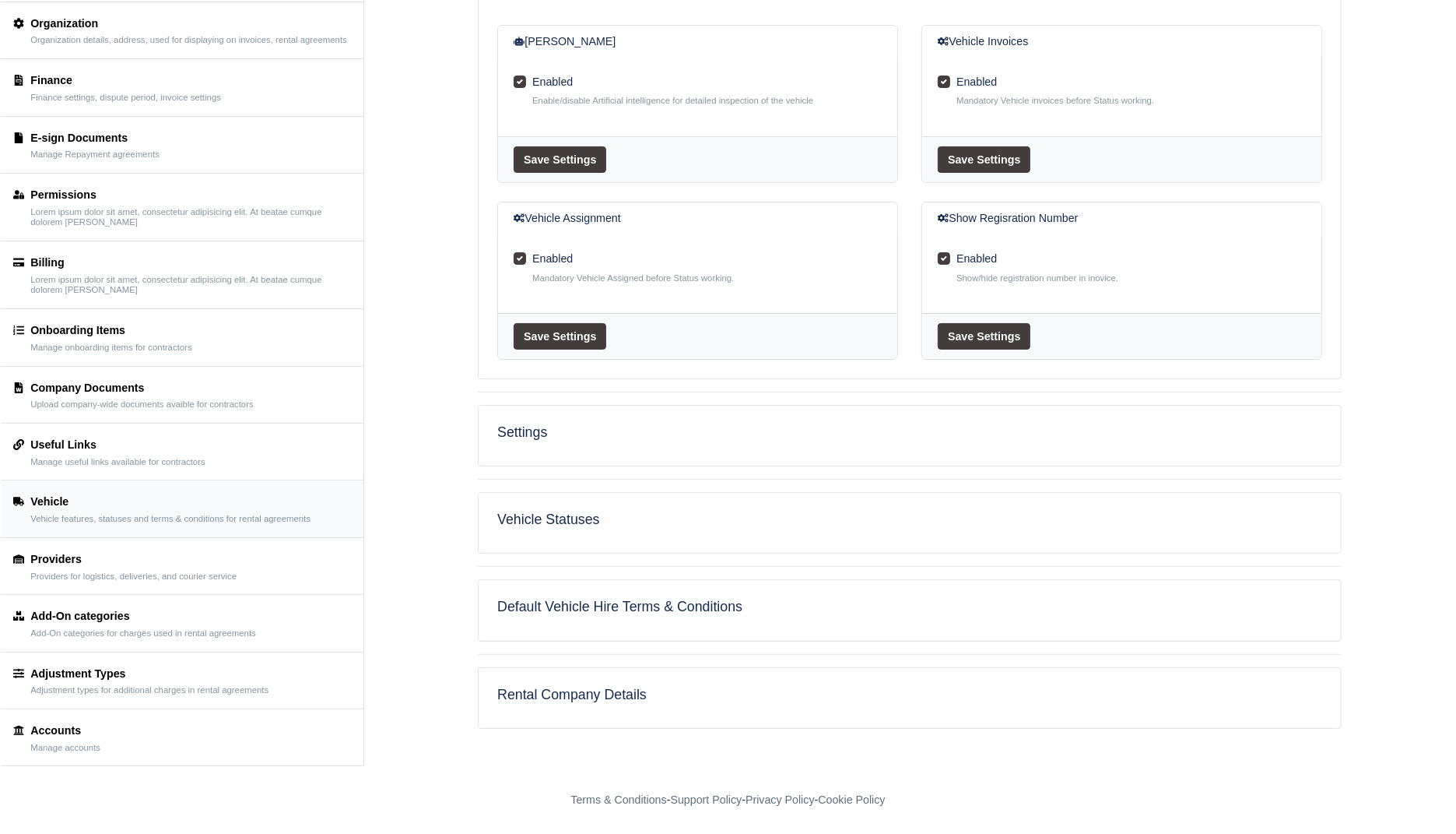
click at [625, 598] on h5 "Default Vehicle Hire Terms & Conditions" at bounding box center [909, 606] width 825 height 16
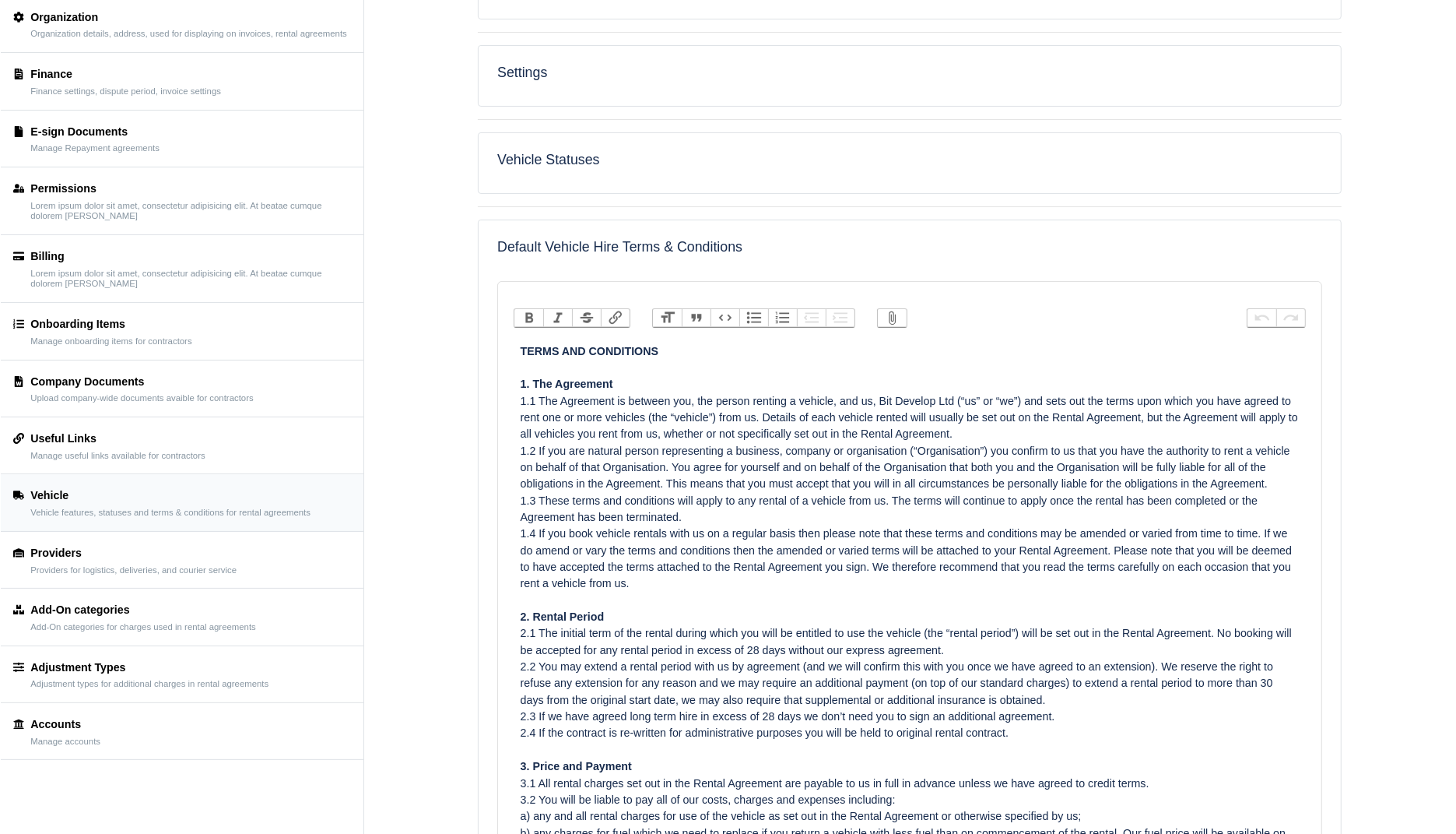
click at [725, 625] on div "2. Rental Period" at bounding box center [910, 617] width 779 height 16
type trix-editor "<lor><ipsumd>SITAM CON ADIPISCING</elitse></doe><tem><in></utl><etd><magnaa>2. …"
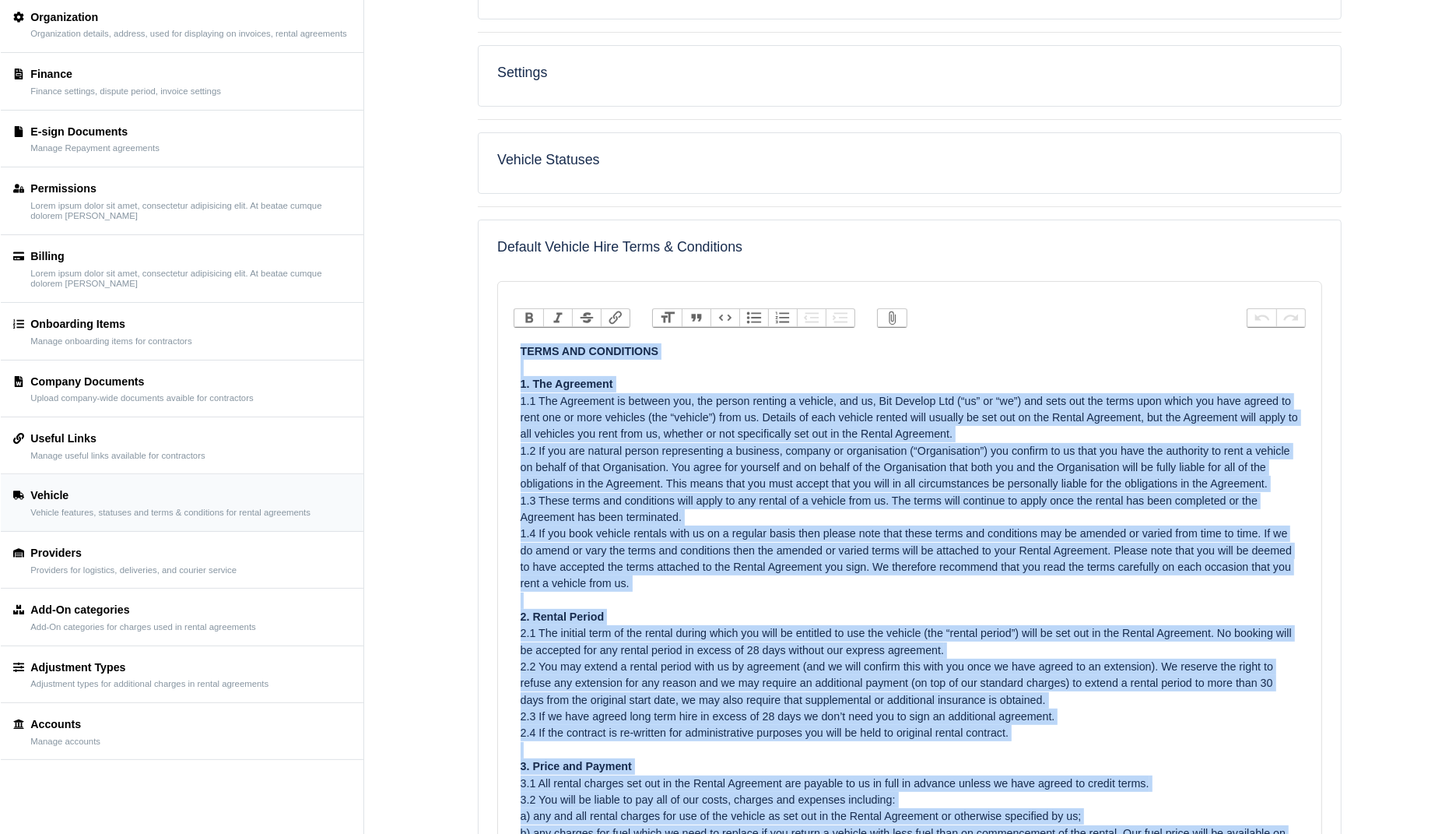
copy trix-editor "TERMS AND CONDITIONS 1. The Agreement 1.1 The Agreement is between you, the per…"
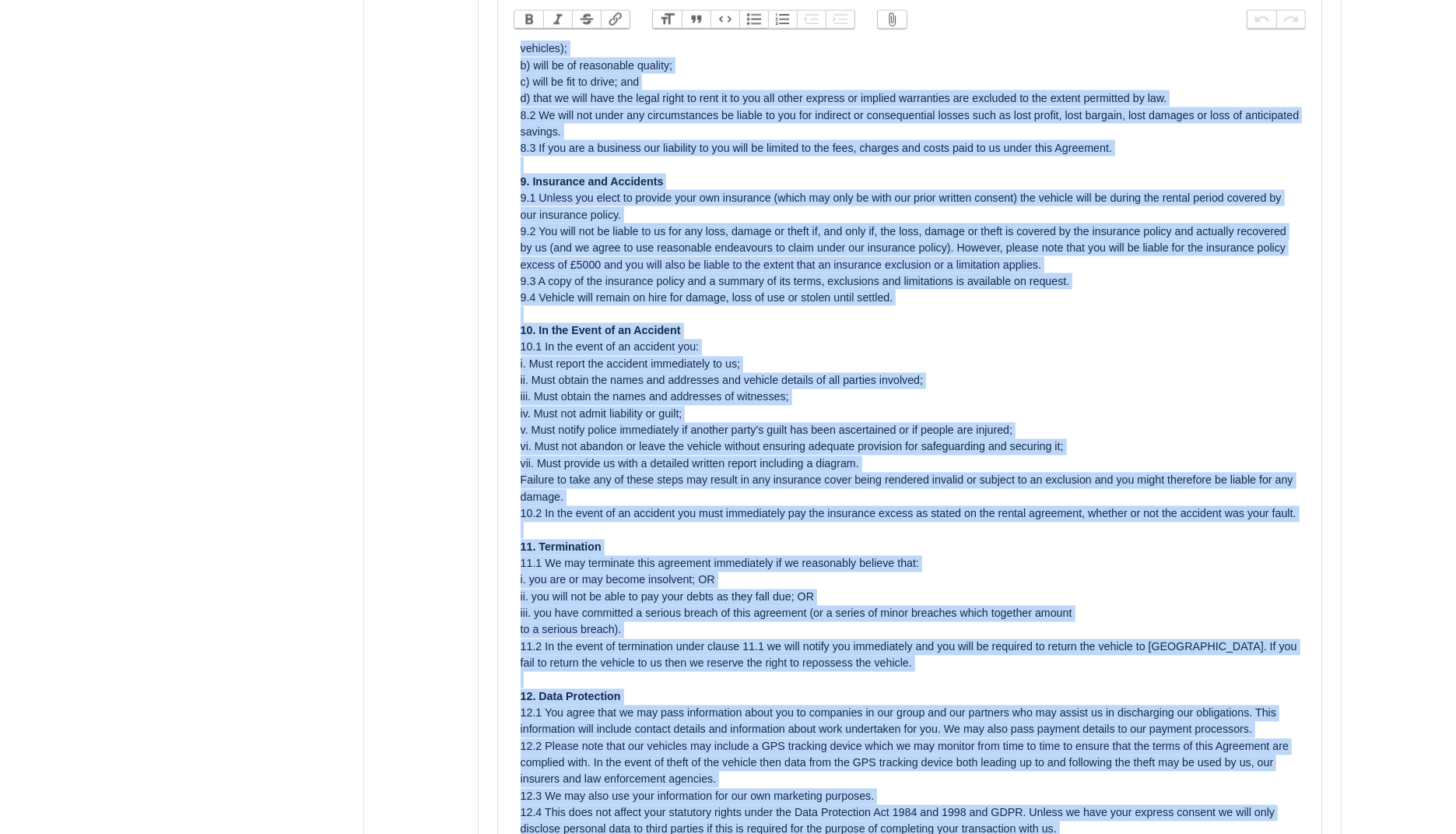
scroll to position [3644, 0]
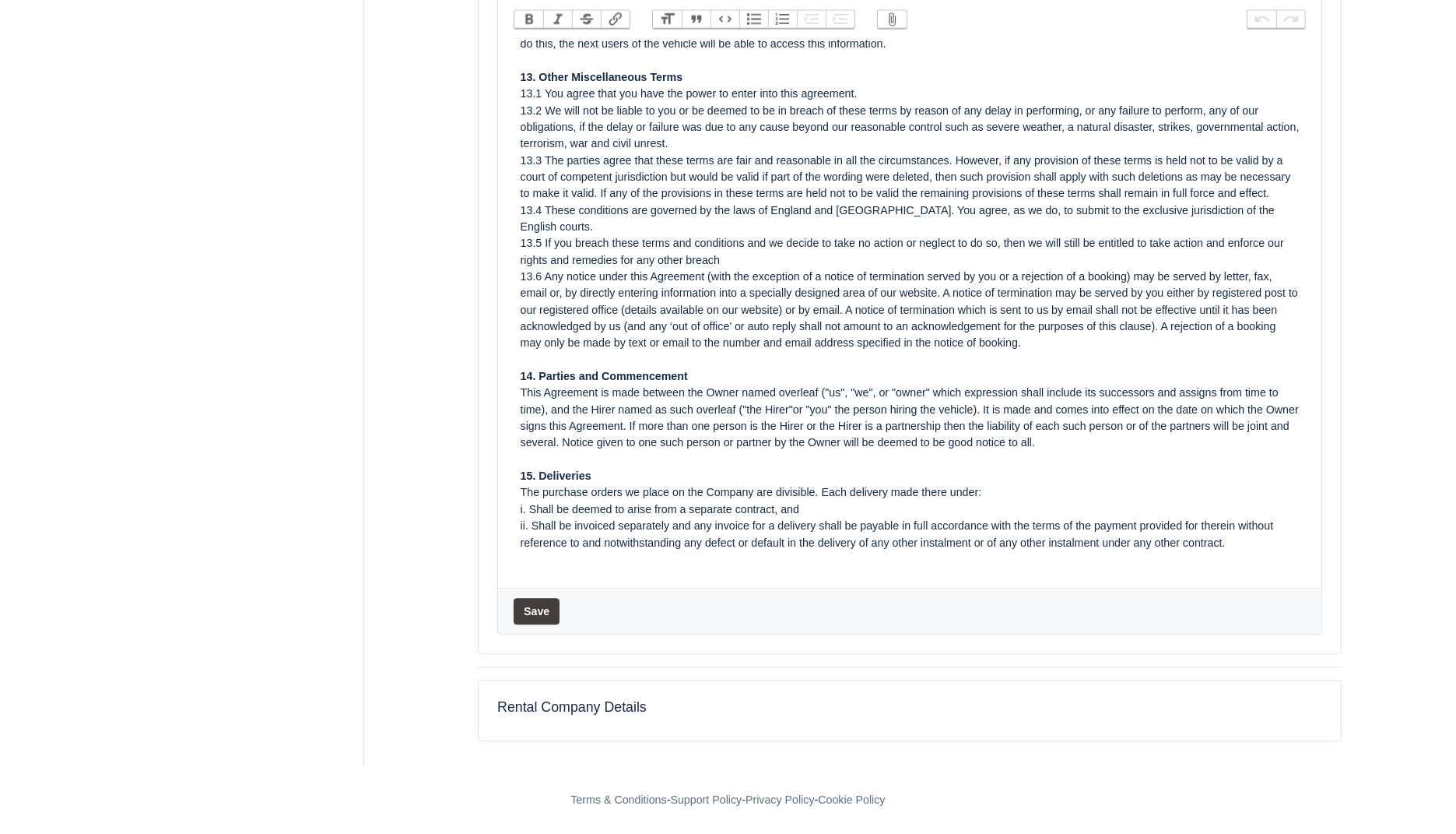
click at [534, 606] on button "Save" at bounding box center [536, 611] width 46 height 27
